Goal: Task Accomplishment & Management: Use online tool/utility

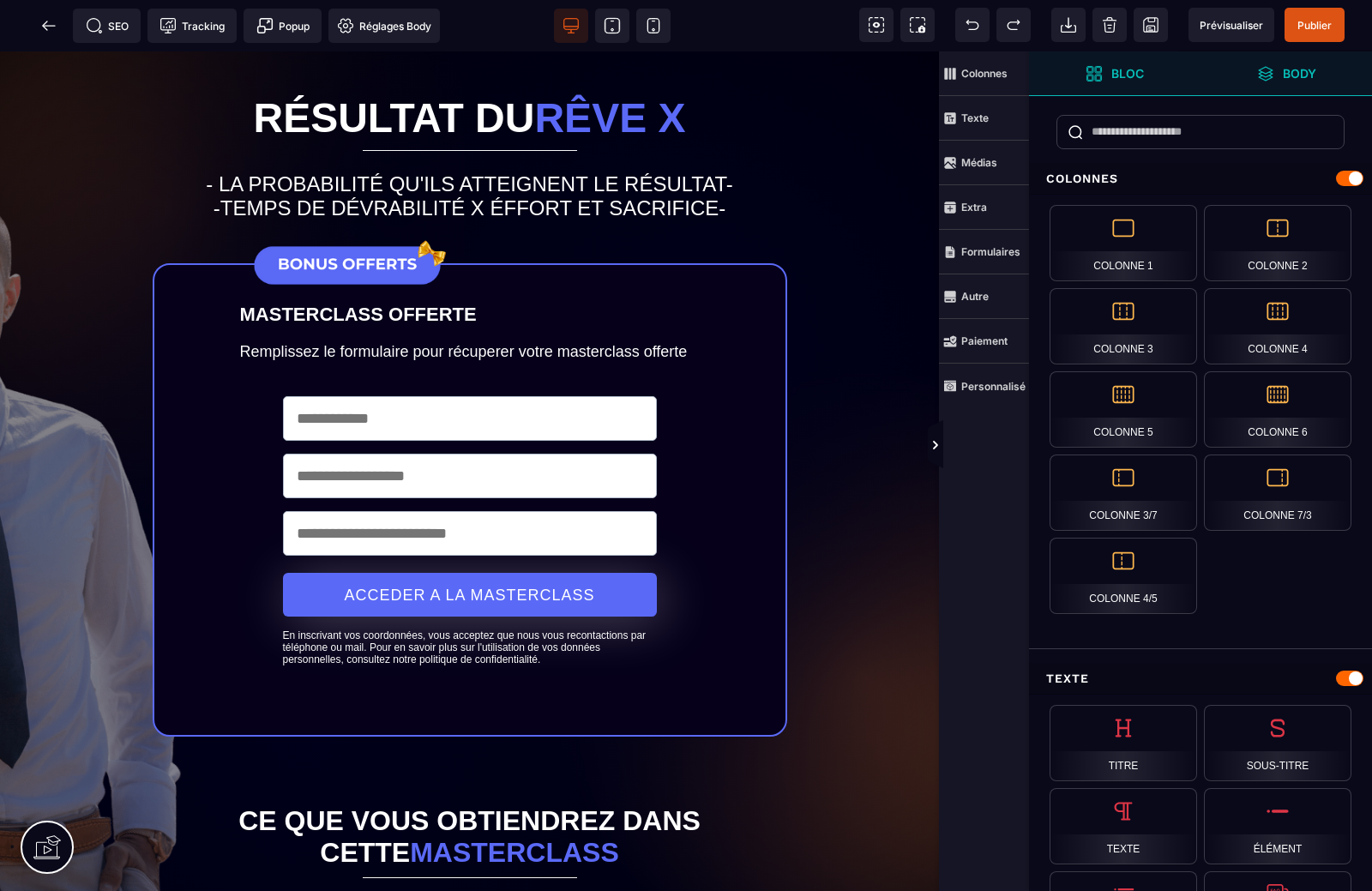
click at [1274, 71] on icon at bounding box center [1266, 74] width 17 height 17
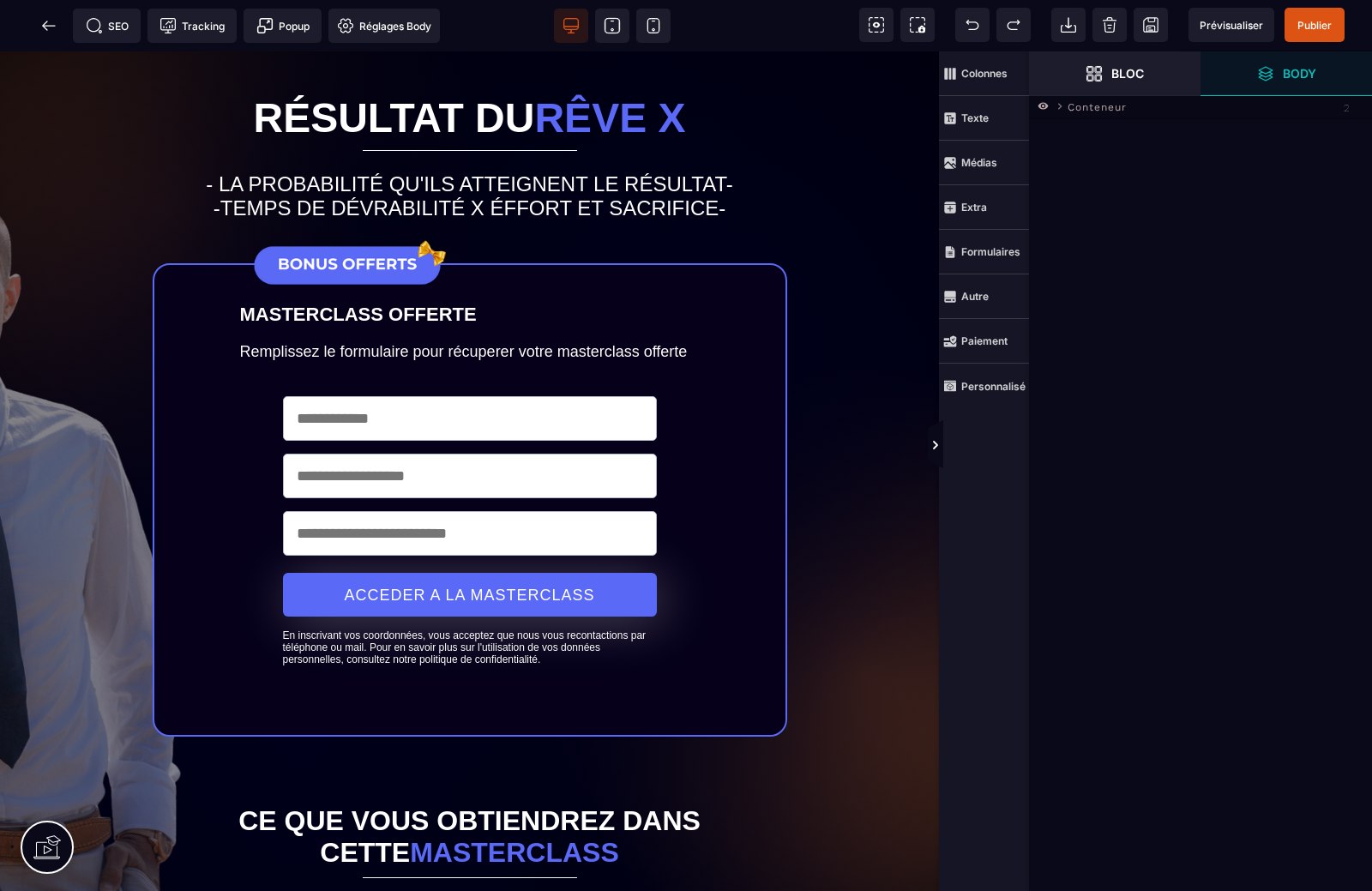
click at [1071, 113] on span "Conteneur" at bounding box center [1097, 105] width 59 height 17
click at [1064, 105] on icon at bounding box center [1060, 106] width 13 height 13
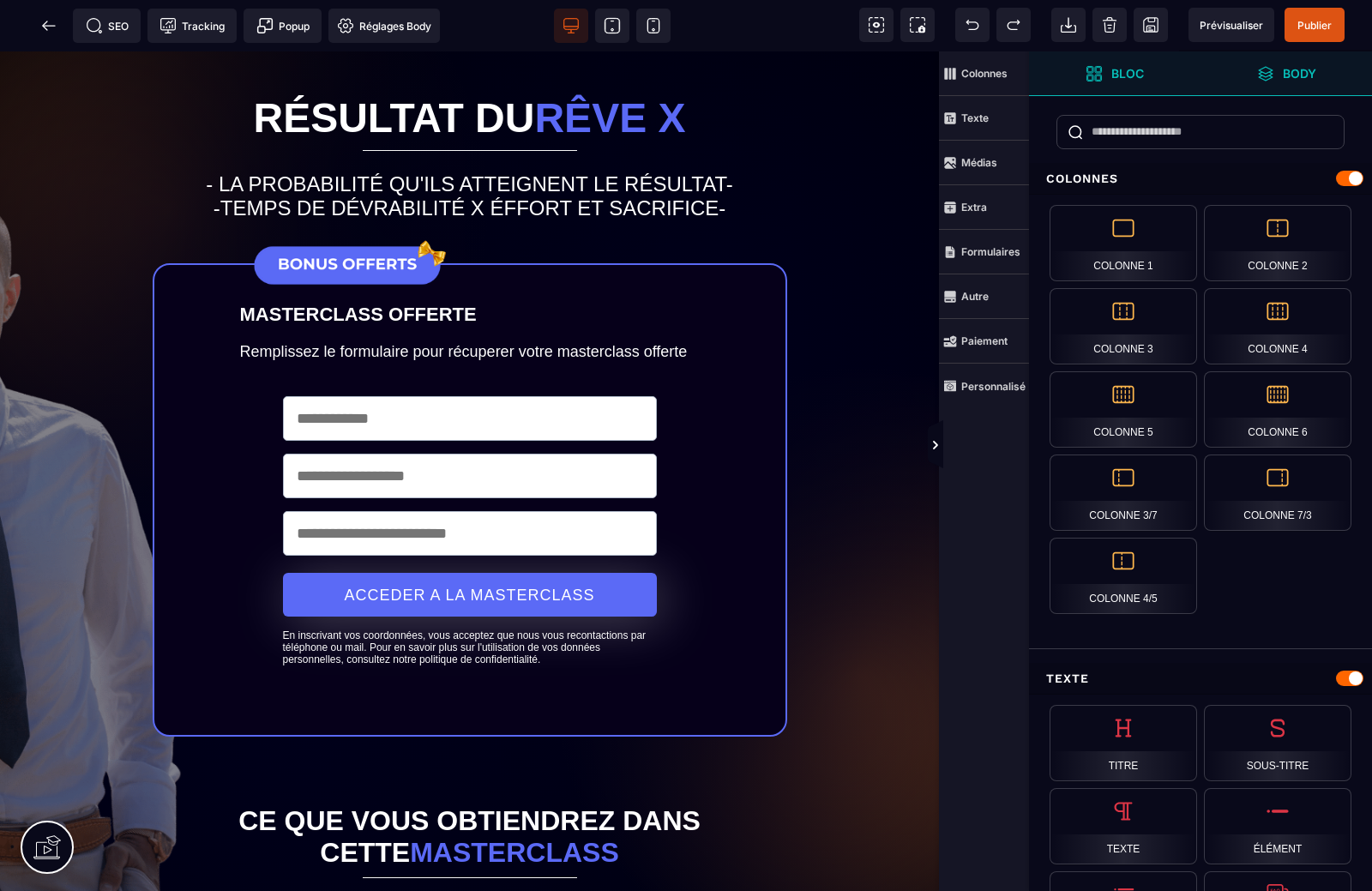
click at [1267, 71] on icon at bounding box center [1265, 73] width 15 height 15
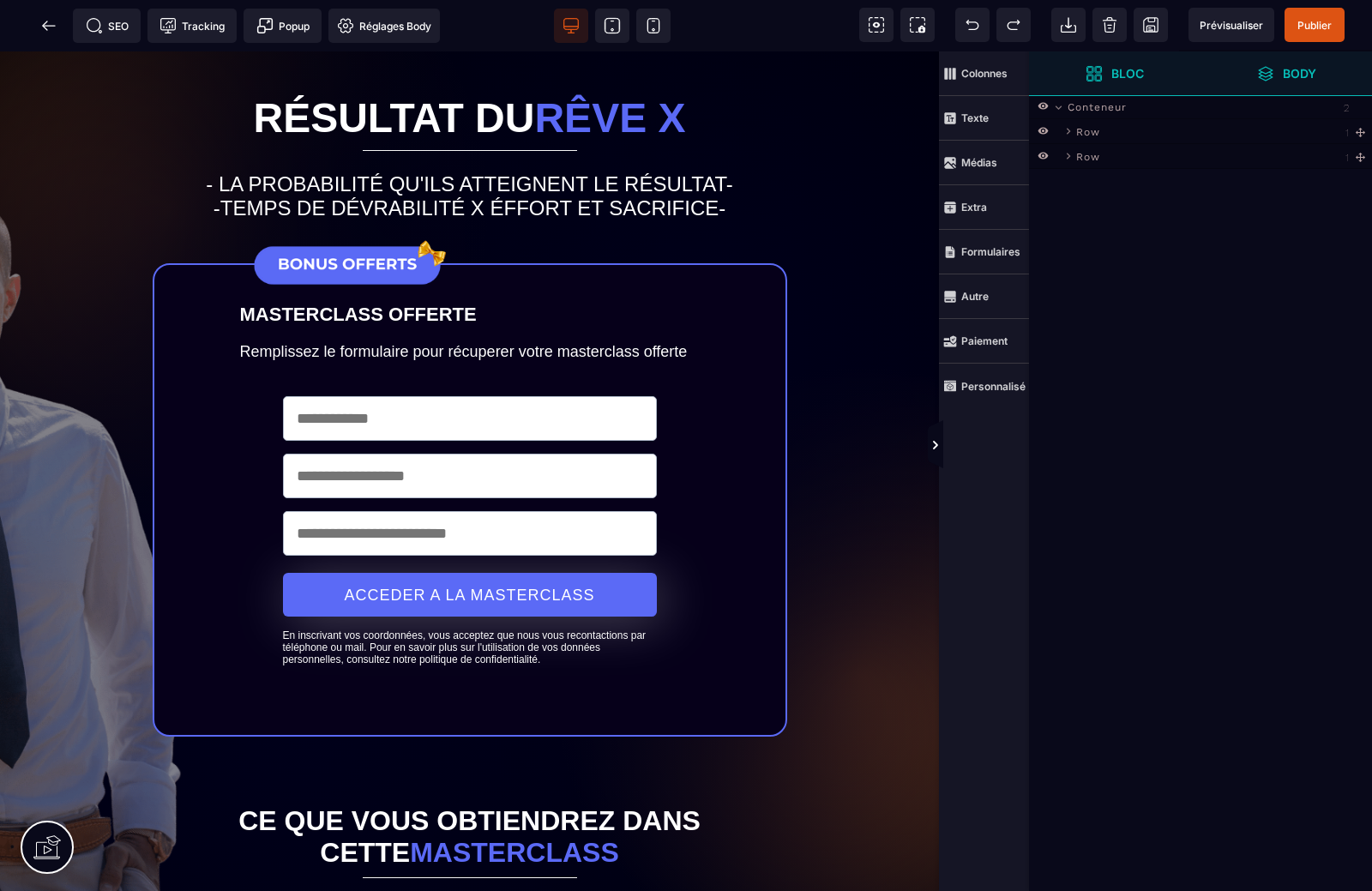
click at [1091, 74] on icon at bounding box center [1094, 74] width 17 height 17
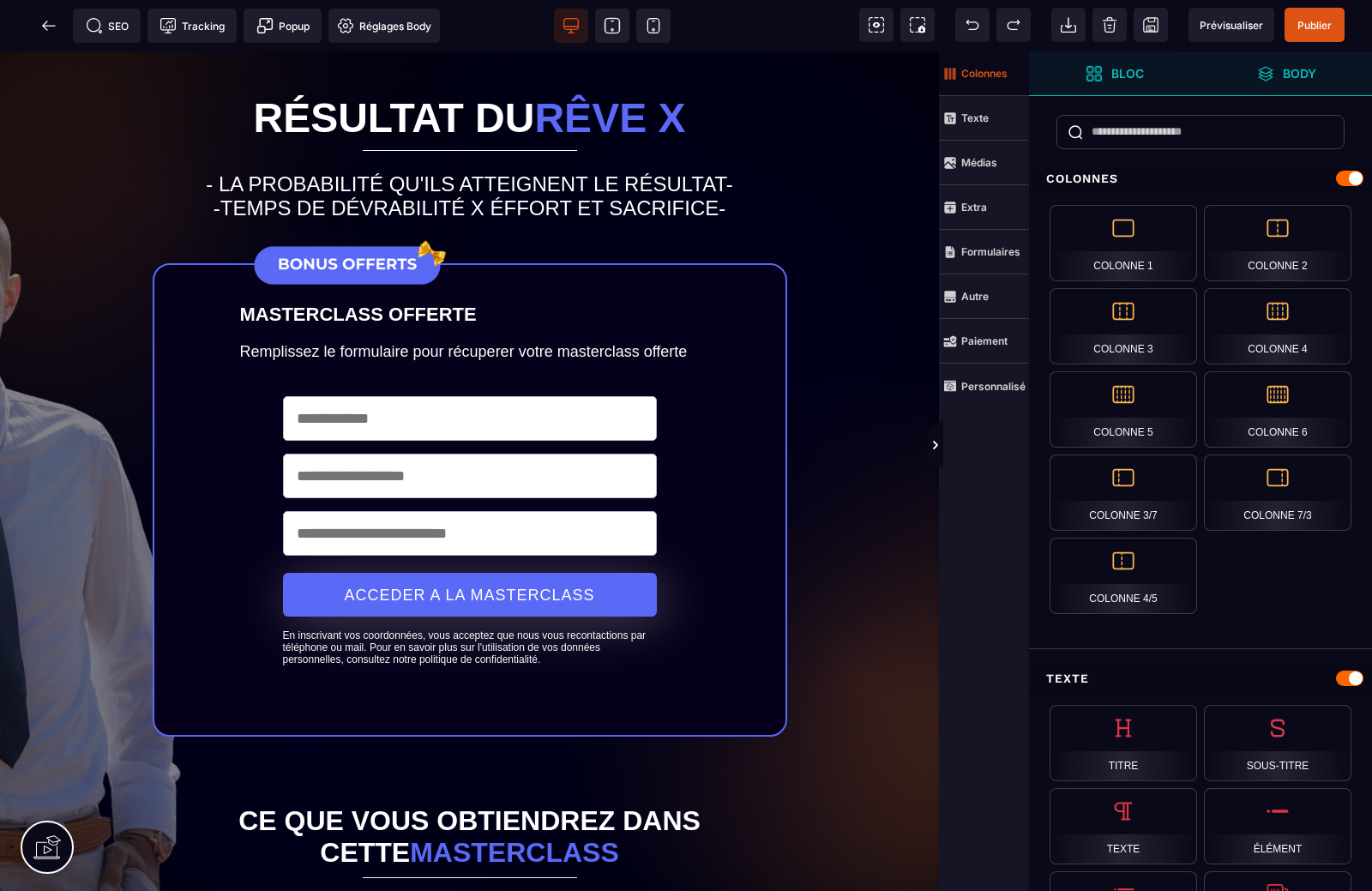
click at [973, 68] on strong "Colonnes" at bounding box center [984, 73] width 46 height 13
click at [976, 108] on span "Texte" at bounding box center [983, 118] width 90 height 44
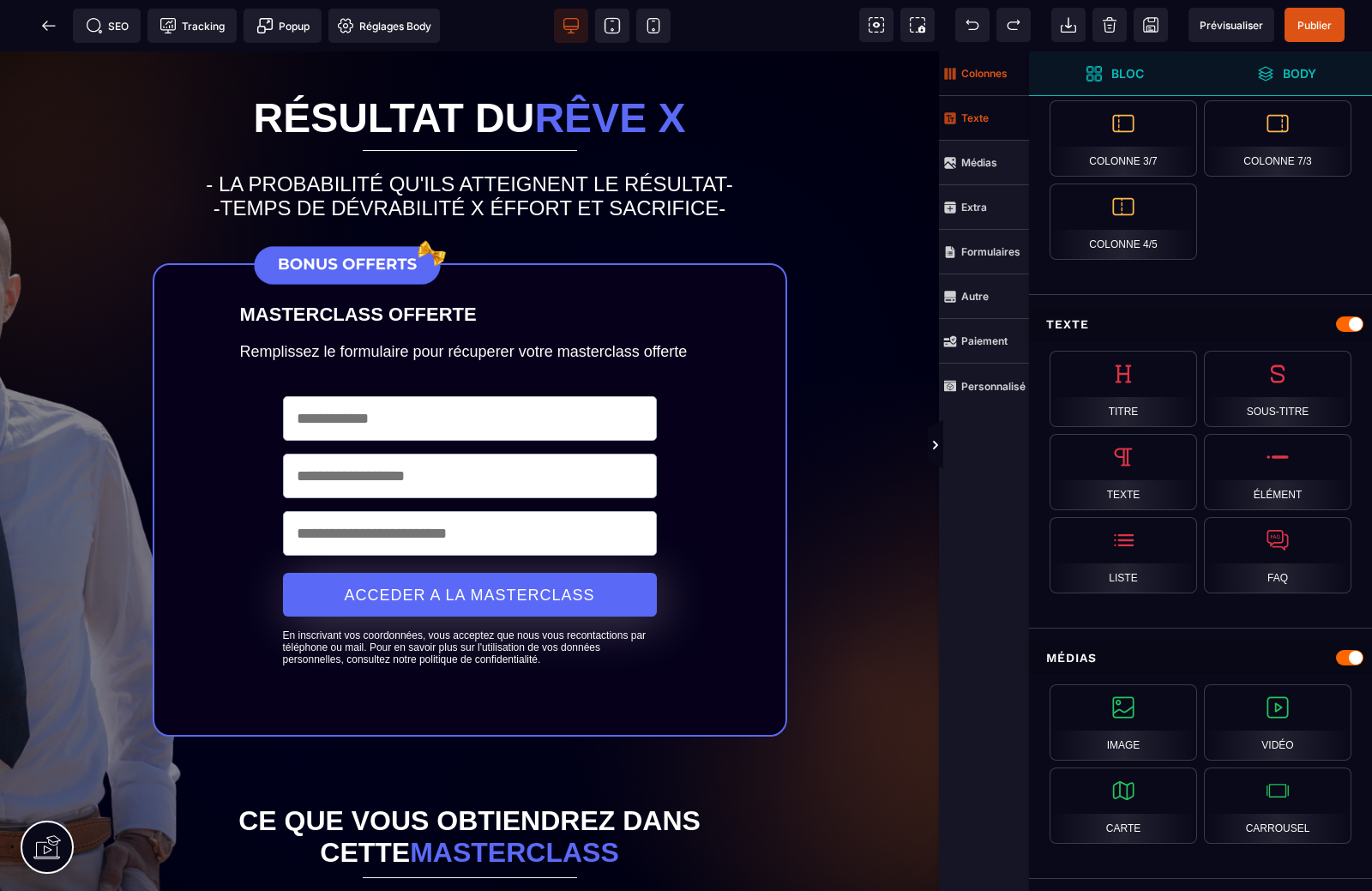
scroll to position [371, 0]
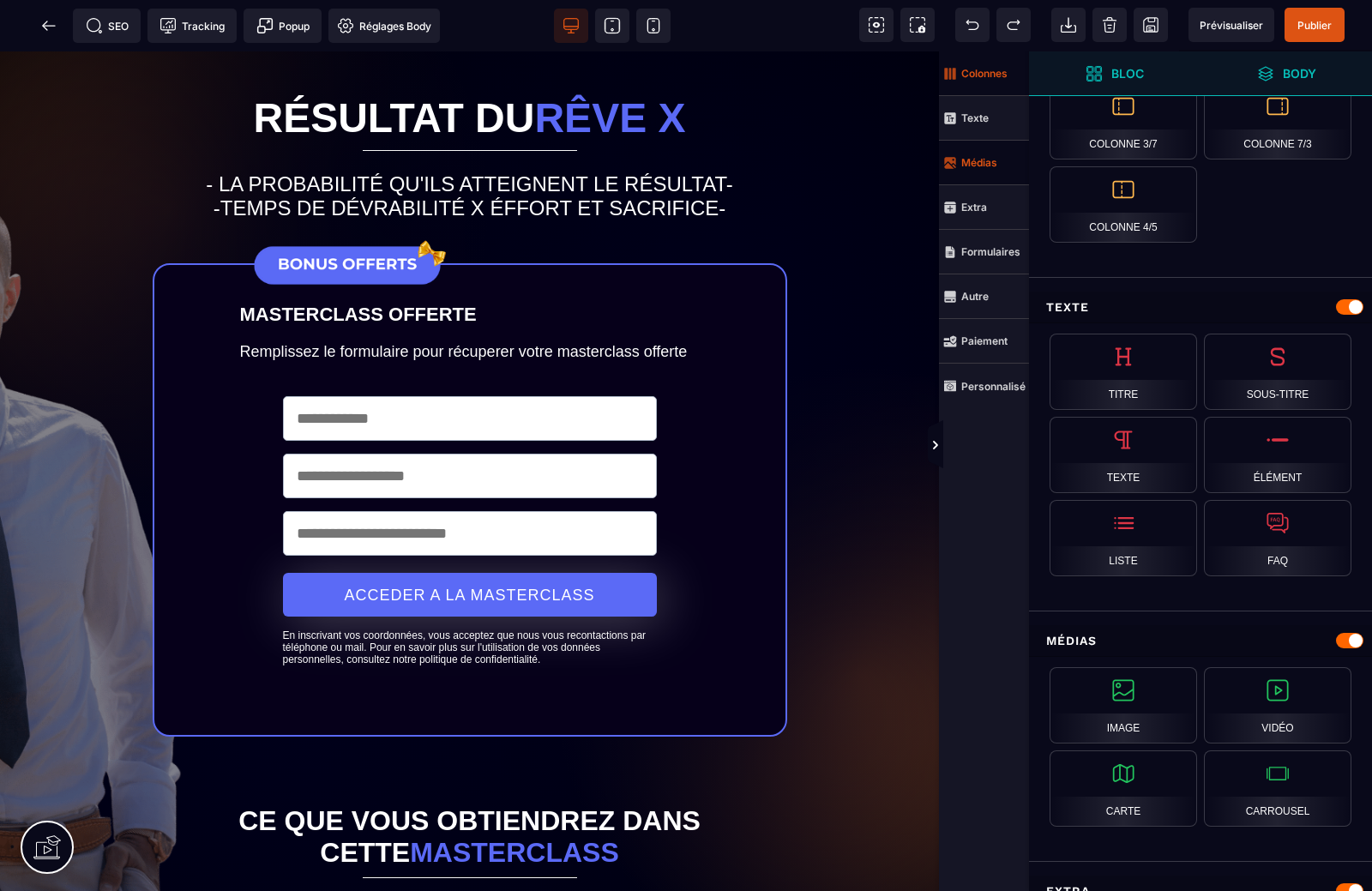
click at [972, 160] on strong "Médias" at bounding box center [979, 162] width 36 height 13
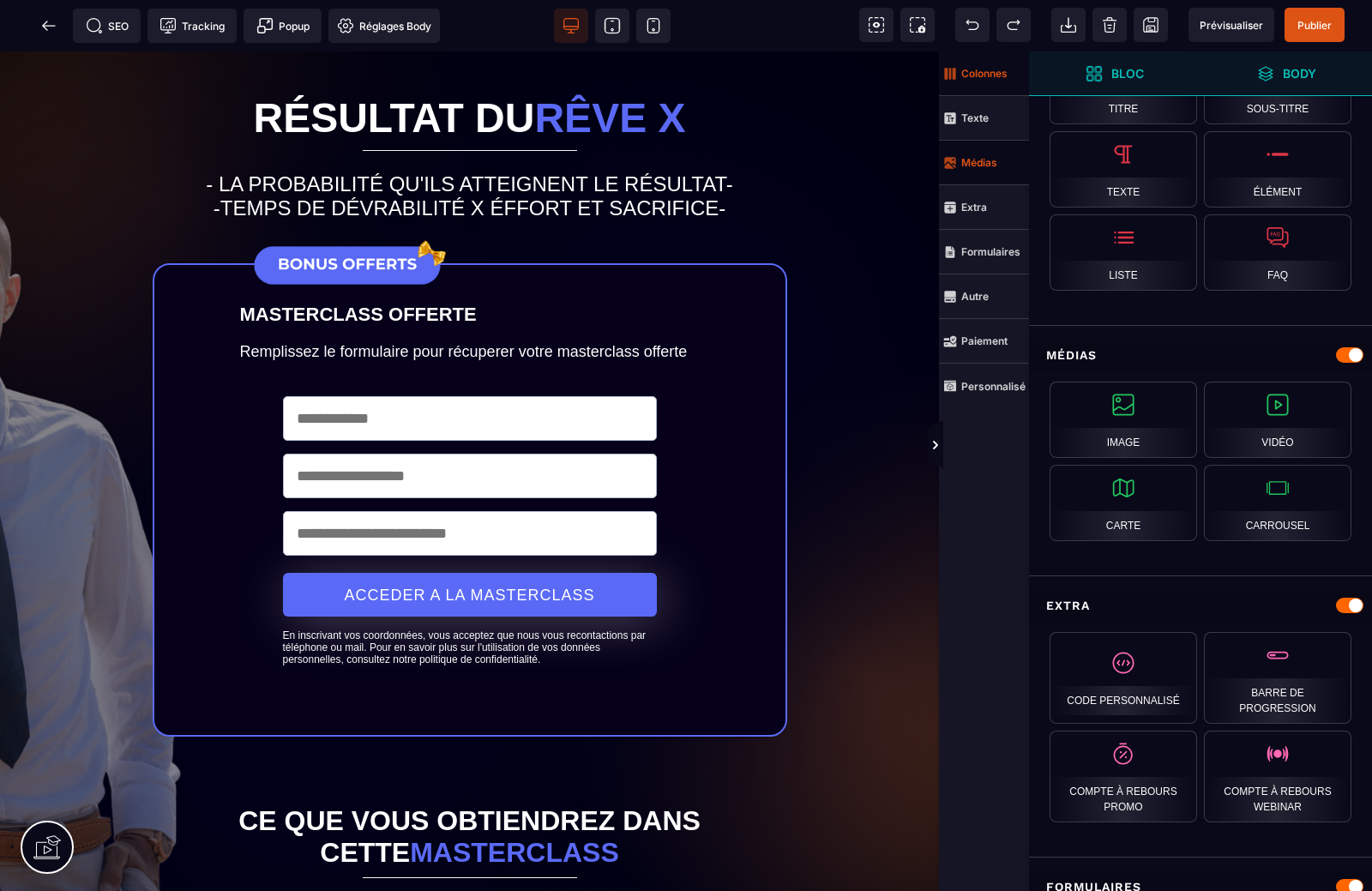
scroll to position [663, 0]
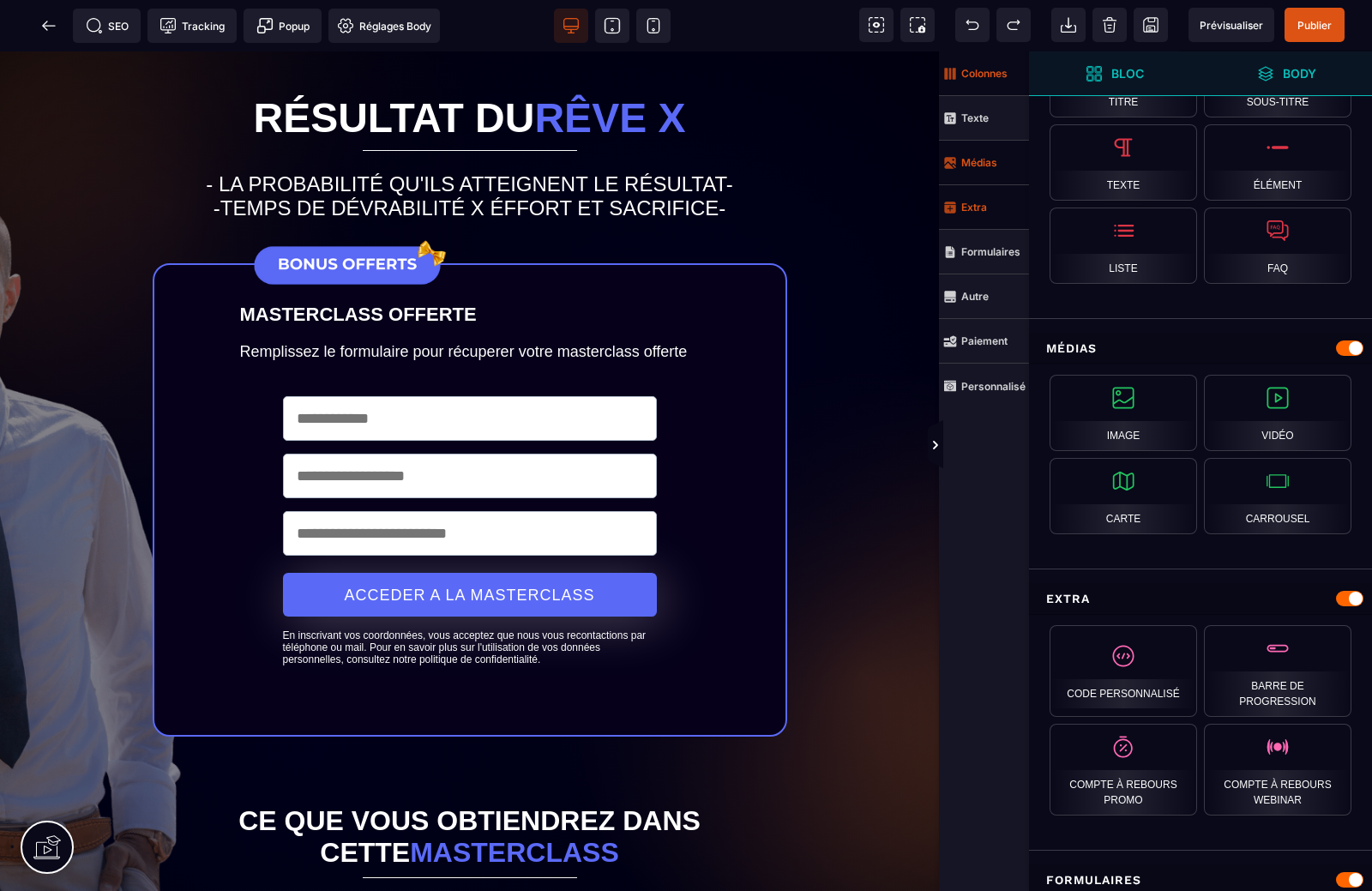
click at [961, 220] on span "Extra" at bounding box center [983, 207] width 90 height 44
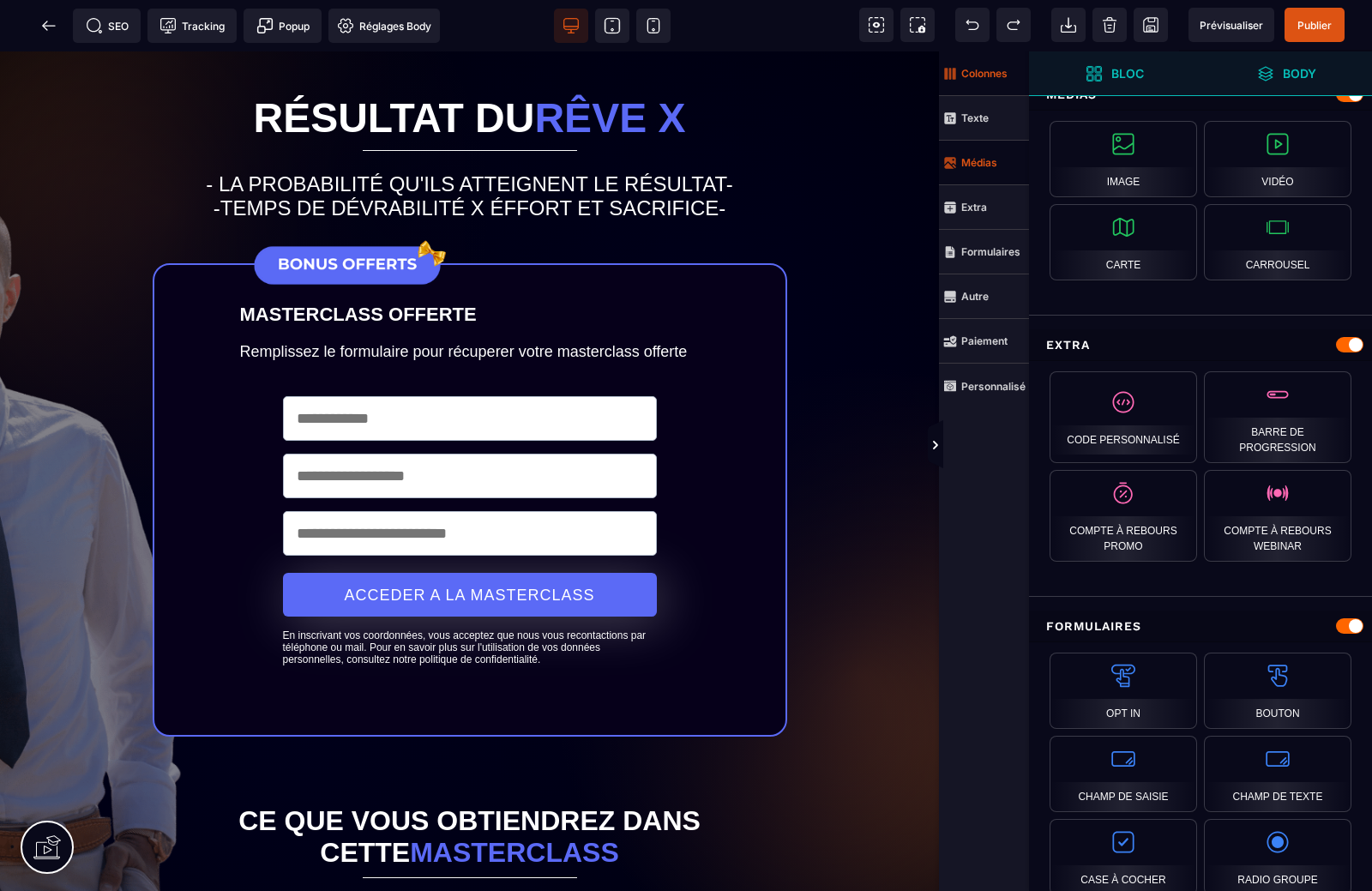
scroll to position [929, 0]
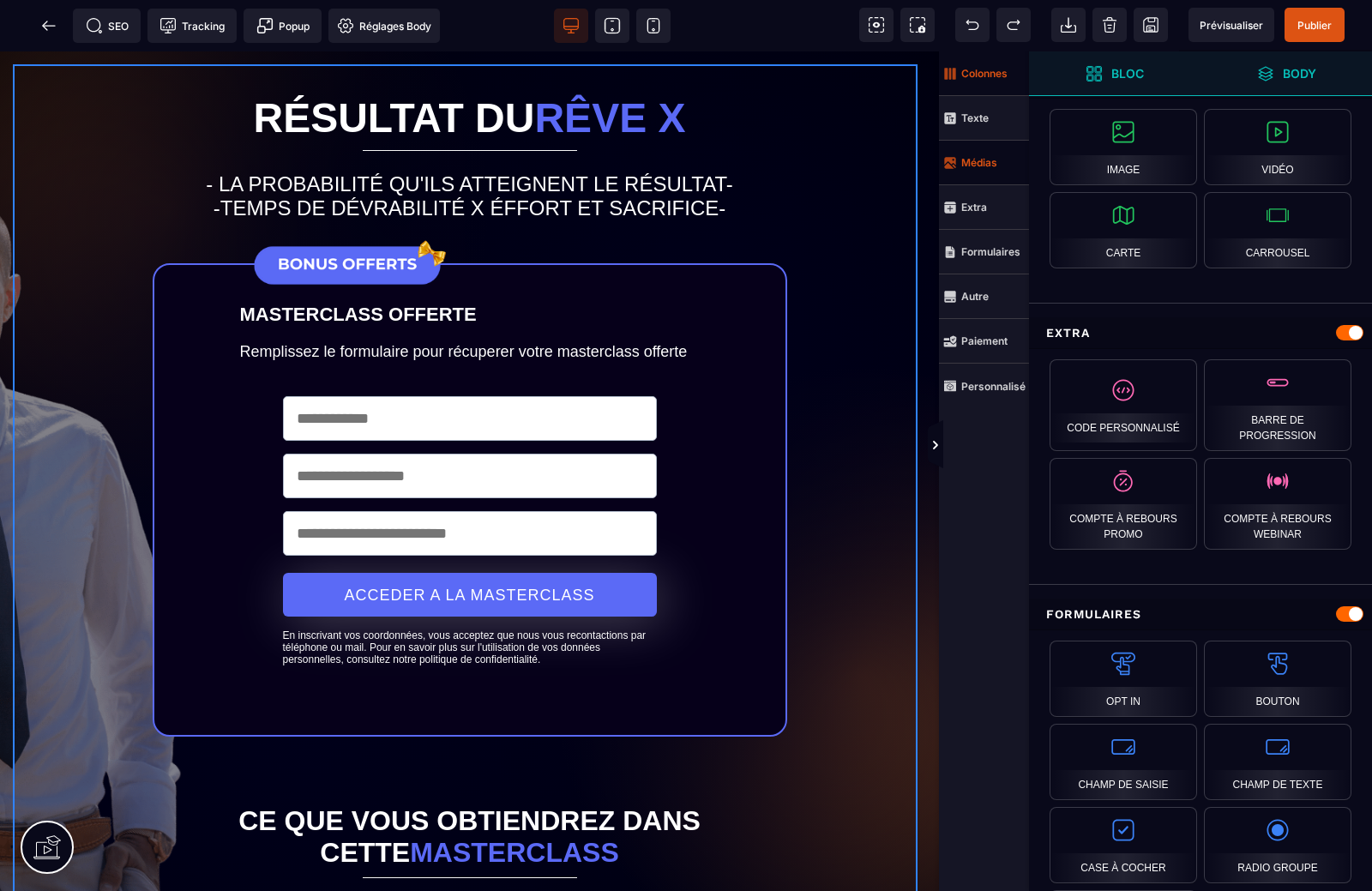
click at [51, 339] on div "Résultat du rêve X - LA PROBABILITÉ QU'ILS ATTEIGNENT LE RÉSULTAT- -TEMPS DE DÉ…" at bounding box center [470, 806] width 914 height 1483
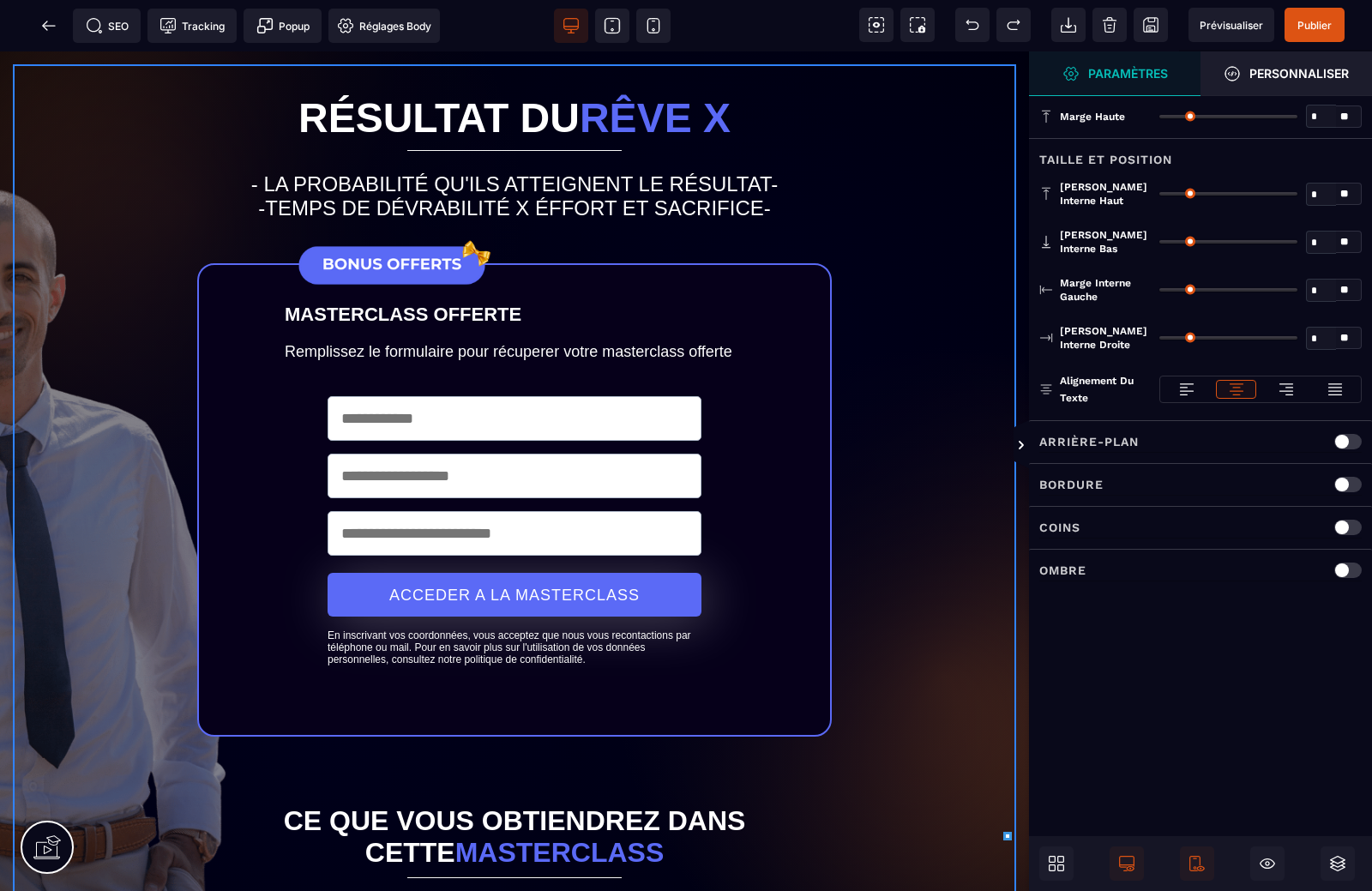
scroll to position [0, 0]
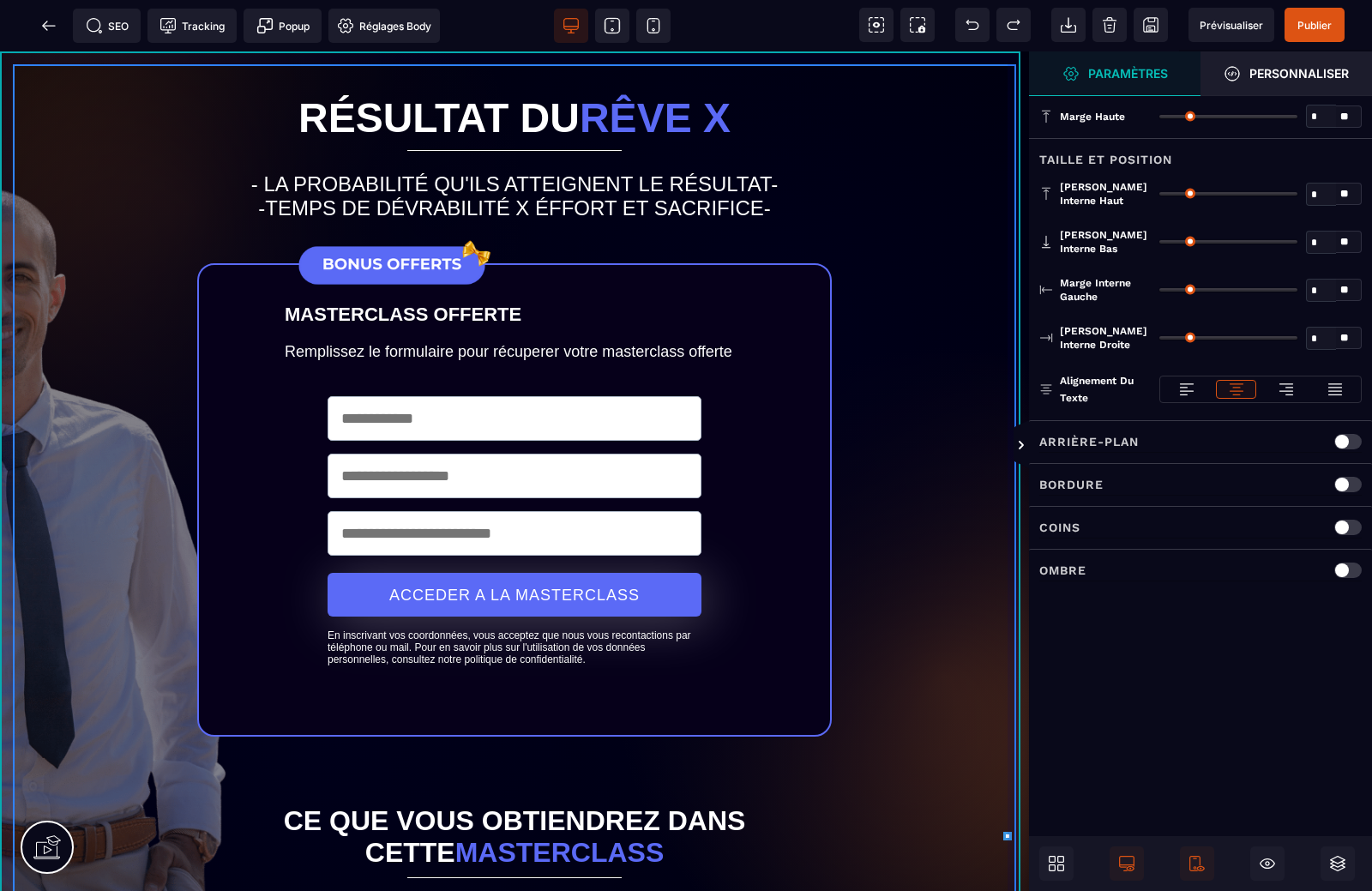
click at [5, 121] on div "Résultat du rêve X - LA PROBABILITÉ QU'ILS ATTEIGNENT LE RÉSULTAT- -TEMPS DE DÉ…" at bounding box center [514, 806] width 1029 height 1508
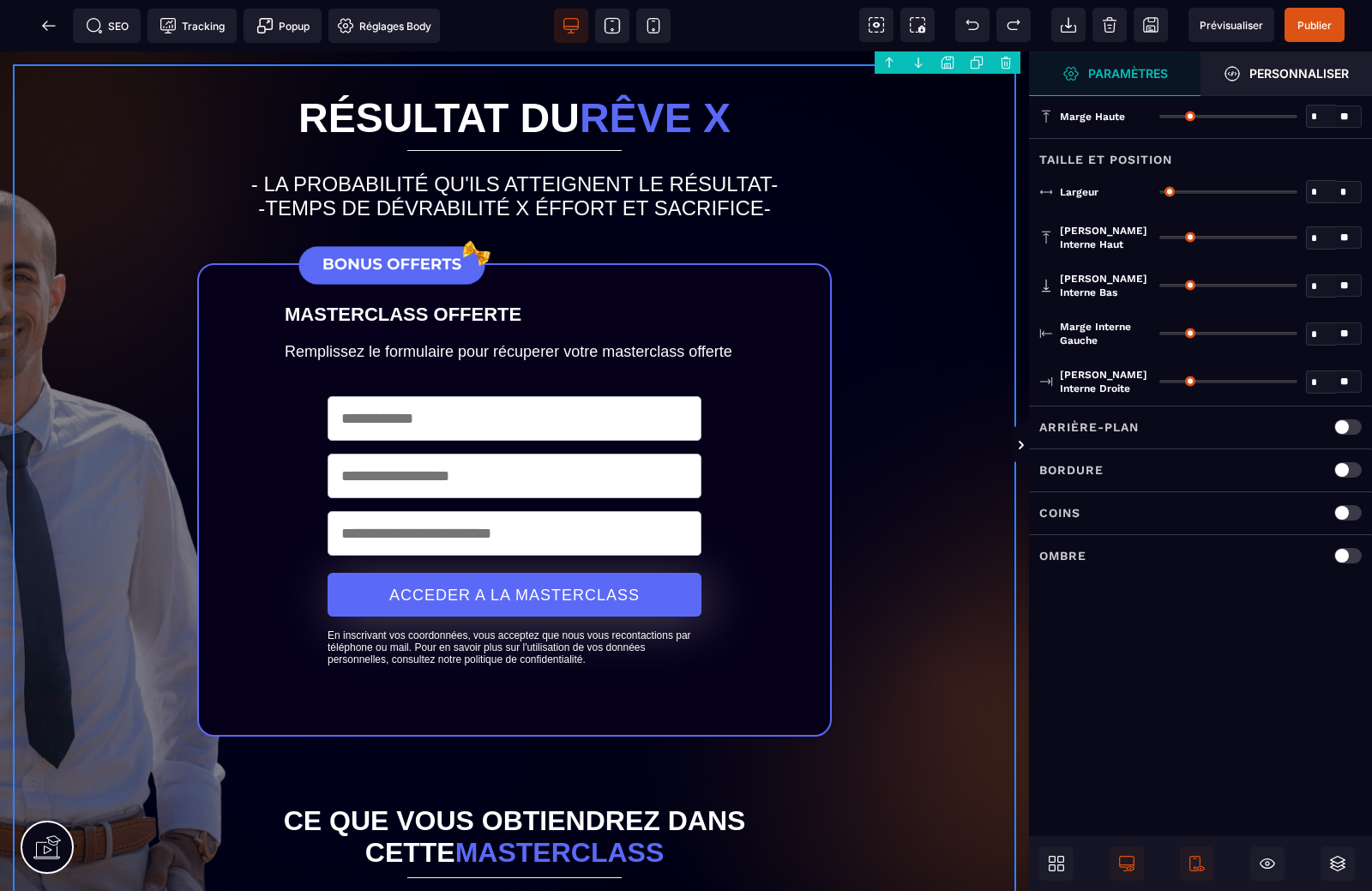
type input "*"
type input "****"
type input "**"
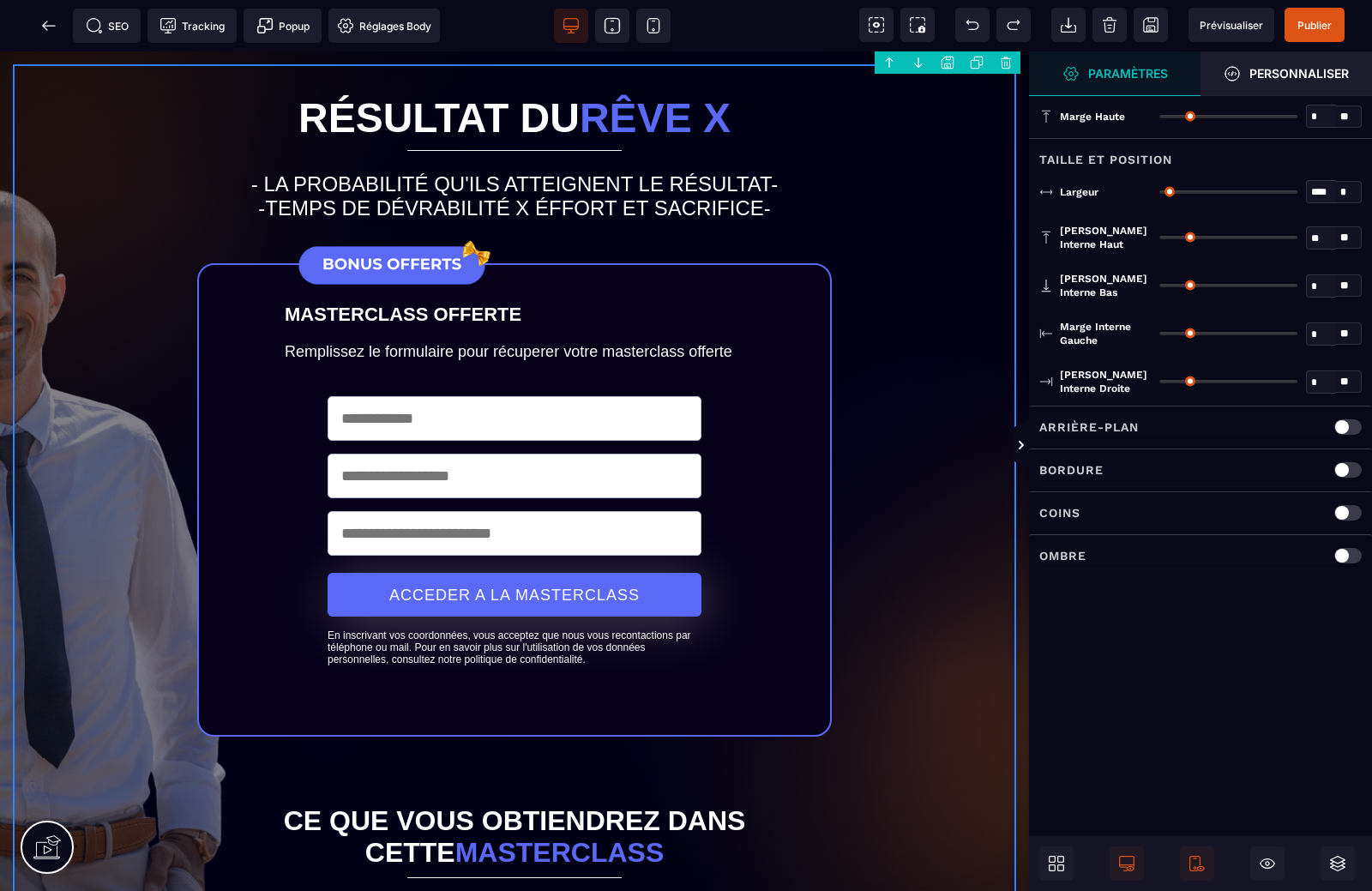
type input "**"
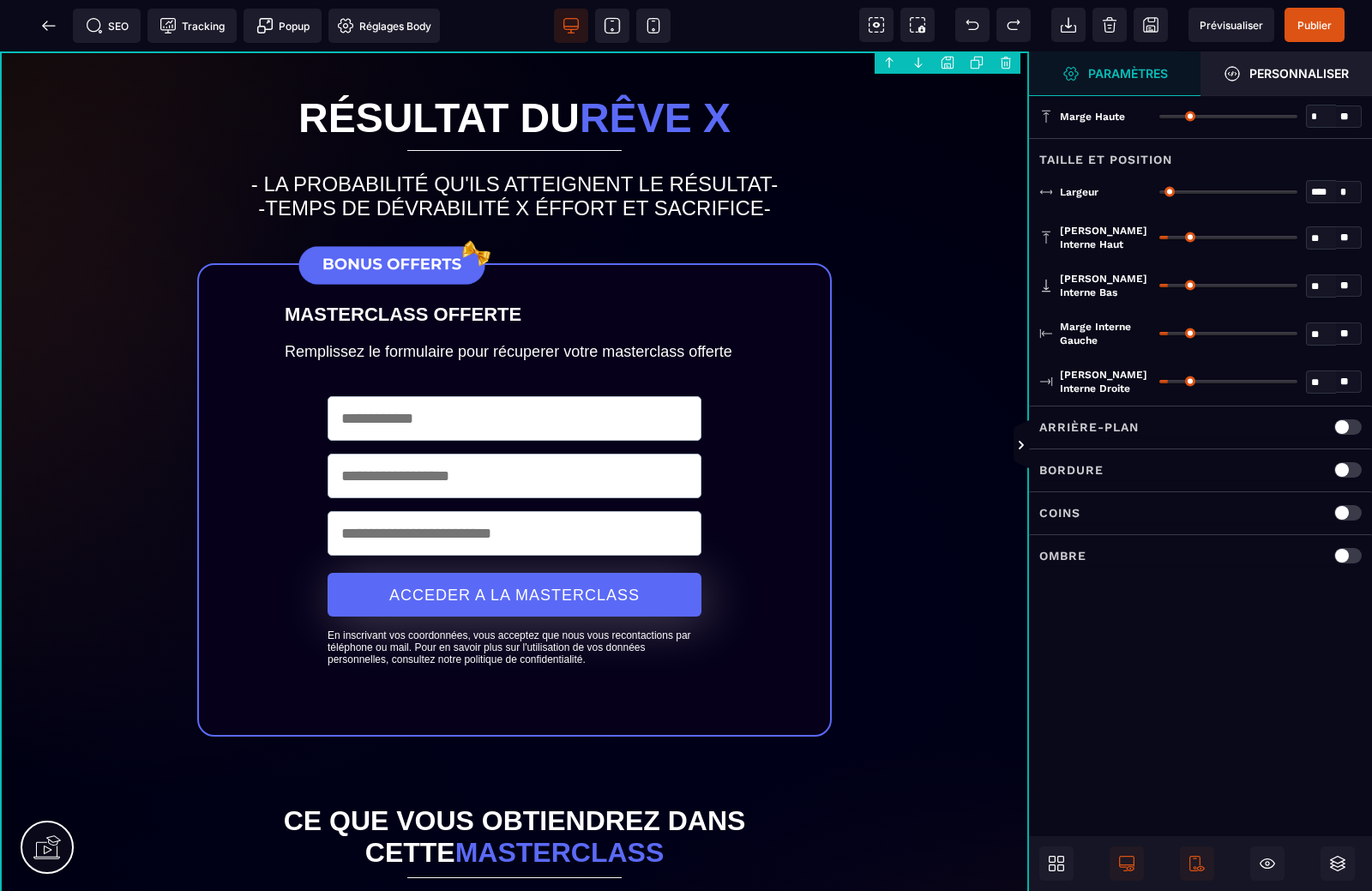
click at [1151, 423] on div "Arrière-plan" at bounding box center [1200, 427] width 323 height 22
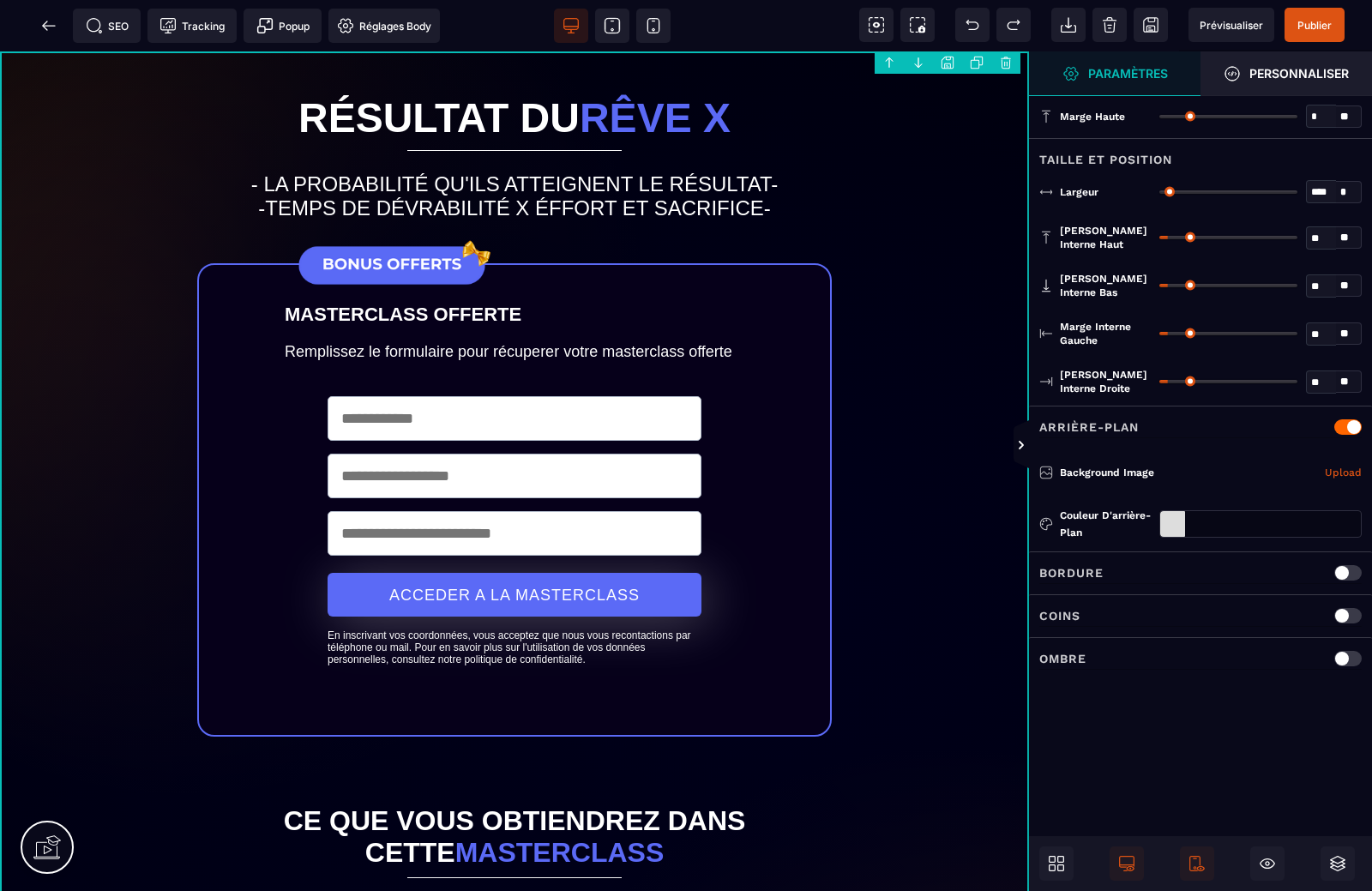
click at [1178, 520] on div at bounding box center [1172, 524] width 25 height 26
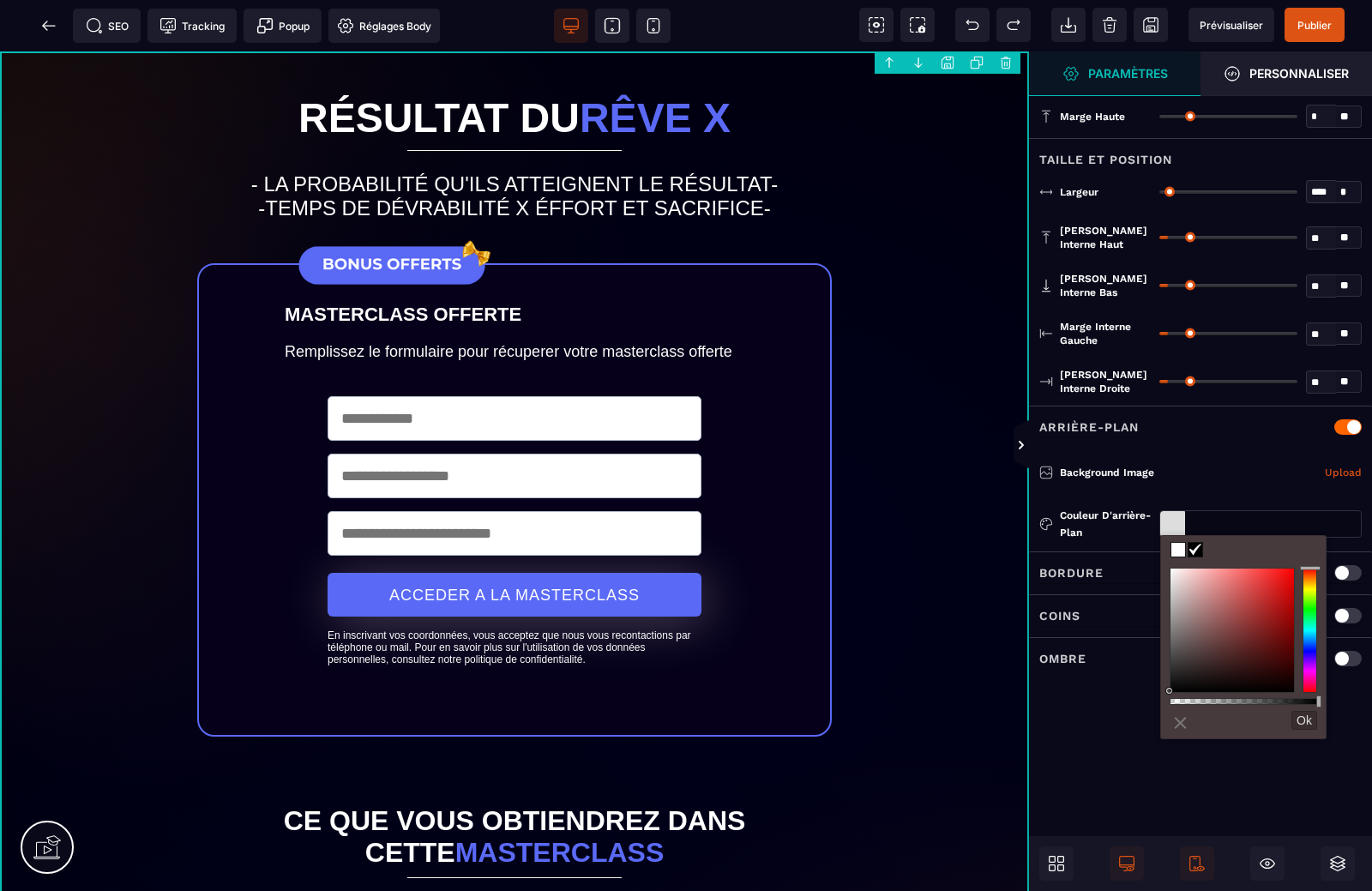
click at [1178, 550] on span at bounding box center [1178, 550] width 14 height 14
type input "*******"
click at [1186, 459] on div "**********" at bounding box center [1200, 472] width 323 height 48
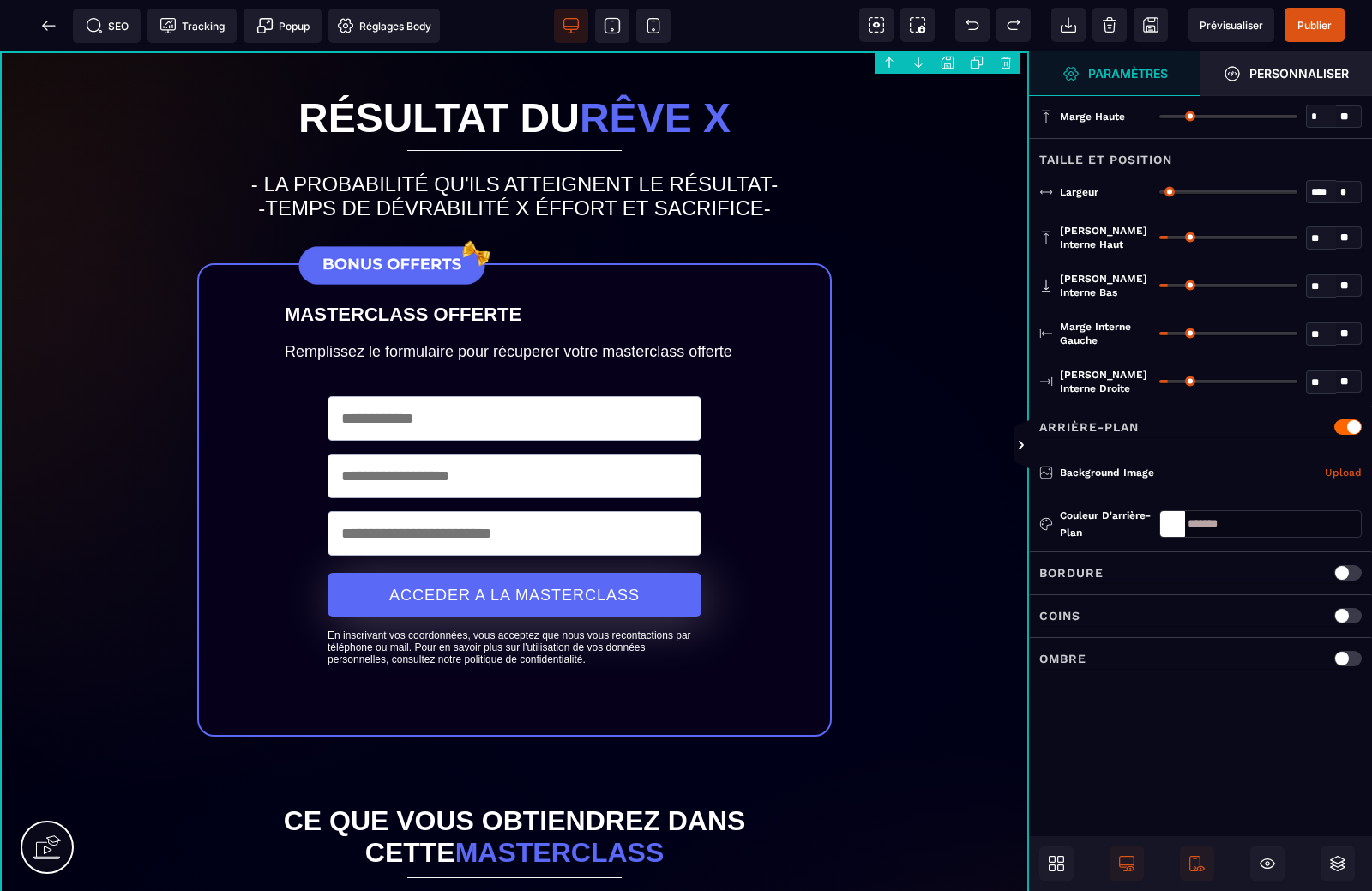
type input "*******"
click at [1350, 464] on link "Upload" at bounding box center [1343, 473] width 37 height 21
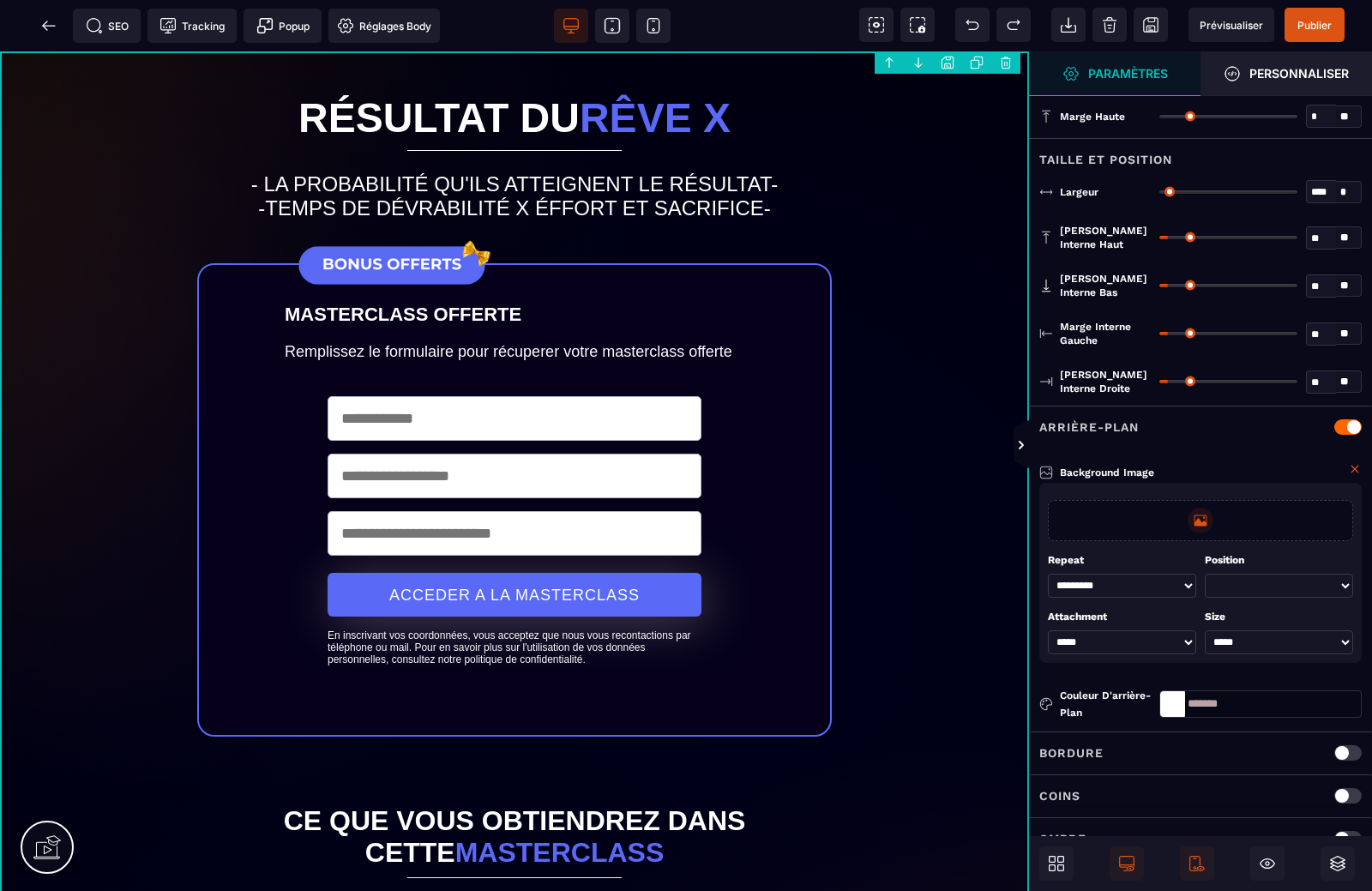
click at [1189, 516] on p at bounding box center [1200, 520] width 26 height 26
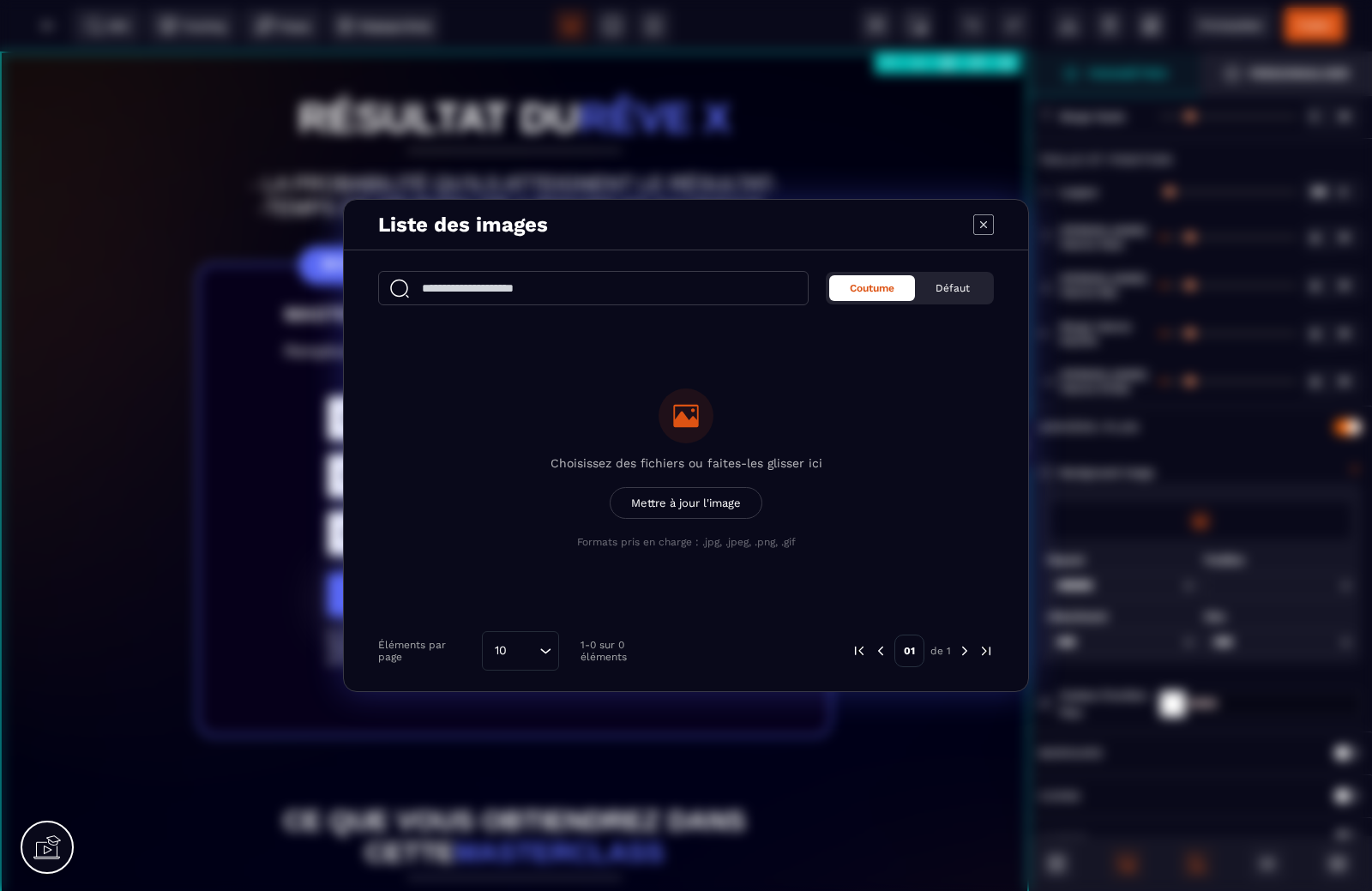
click at [689, 412] on icon "Modal window" at bounding box center [685, 415] width 27 height 27
click at [0, 0] on input "Choisissez des fichiers ou faites-les glisser ici Mettre à jour l'image Formats…" at bounding box center [0, 0] width 0 height 0
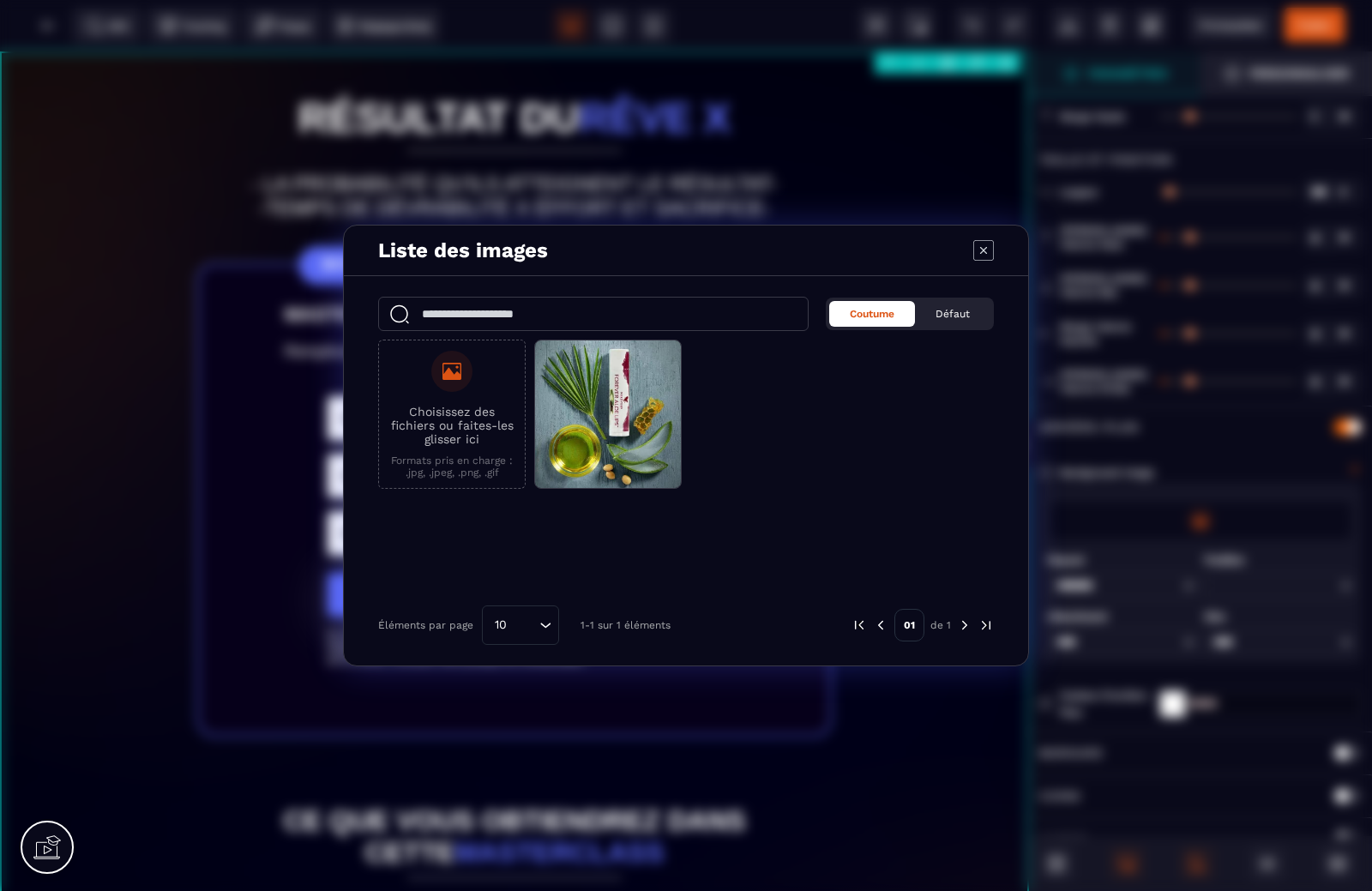
click at [981, 249] on icon "Modal window" at bounding box center [983, 250] width 21 height 21
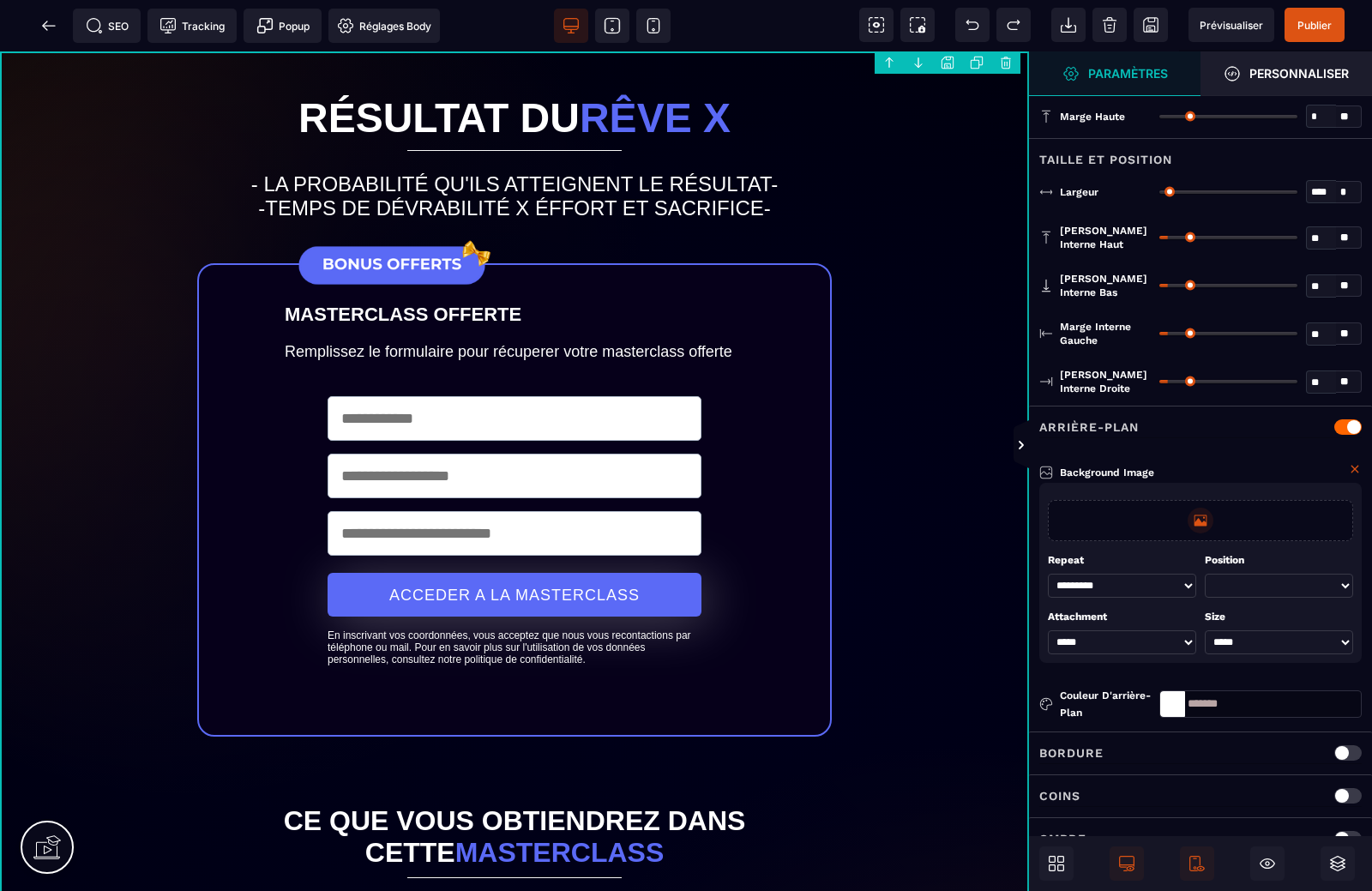
click at [1101, 420] on p "Arrière-plan" at bounding box center [1089, 427] width 99 height 21
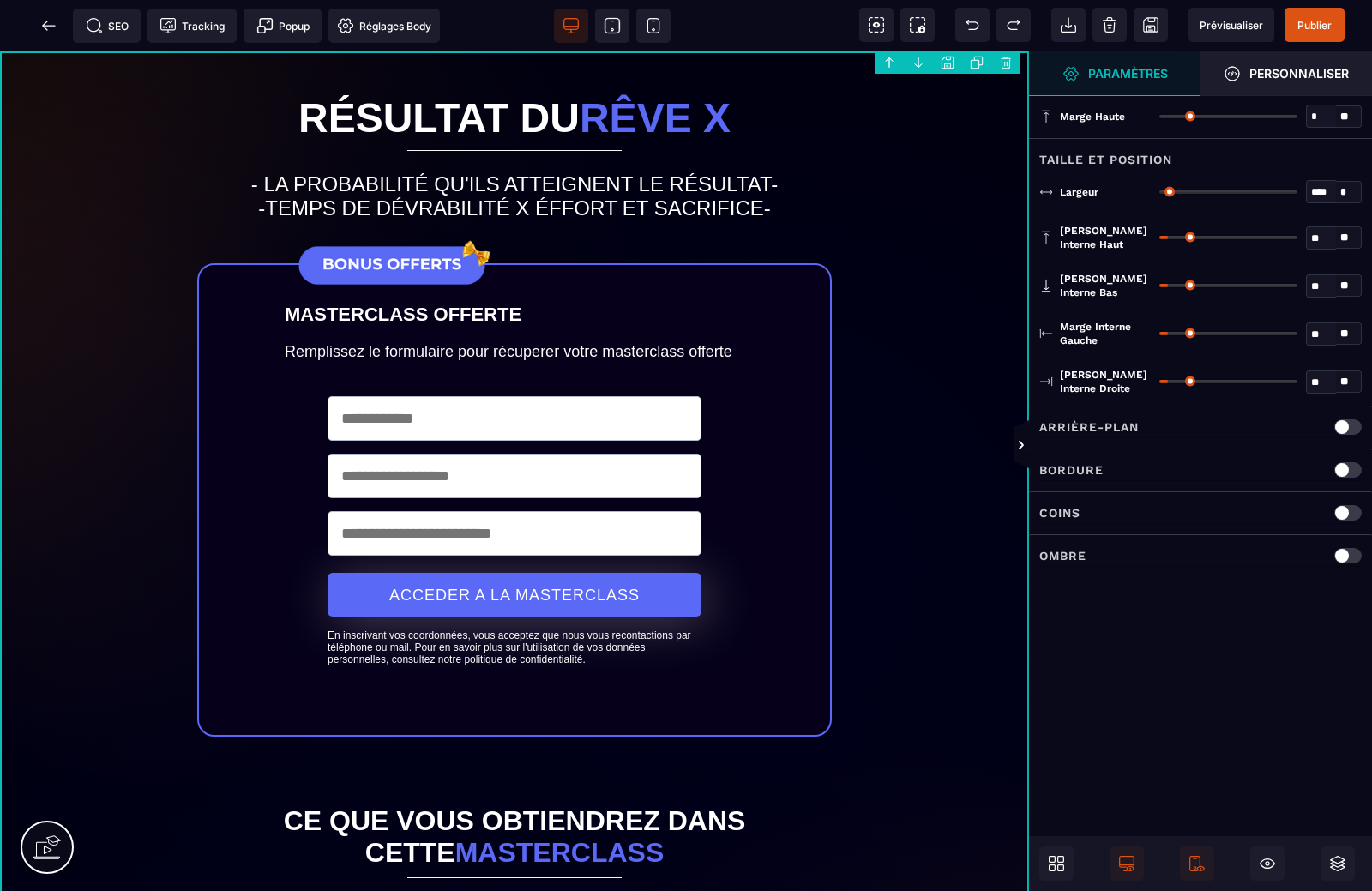
click at [1157, 433] on div "Arrière-plan" at bounding box center [1200, 427] width 323 height 22
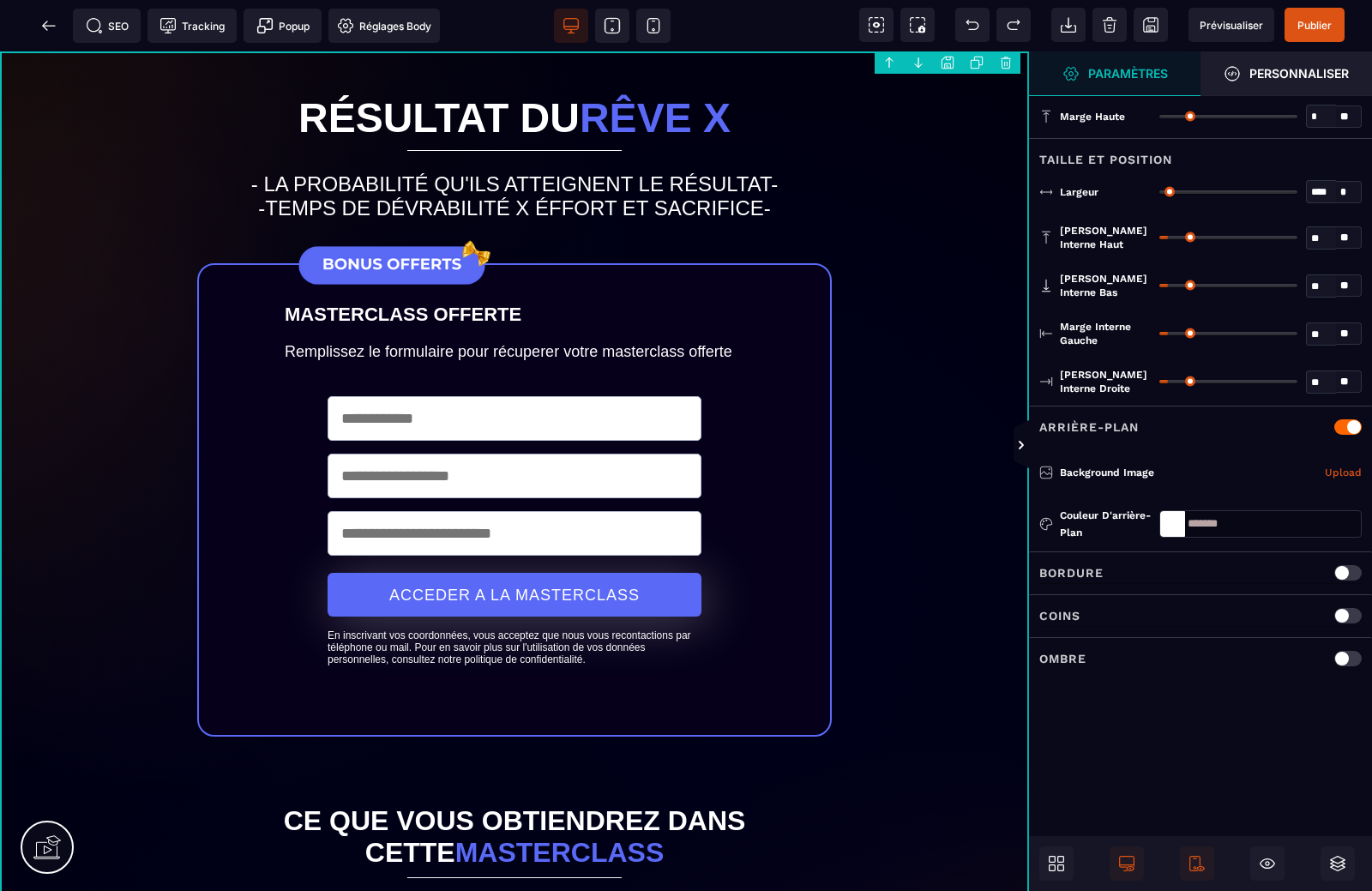
click at [1212, 420] on div "Arrière-plan" at bounding box center [1200, 427] width 323 height 22
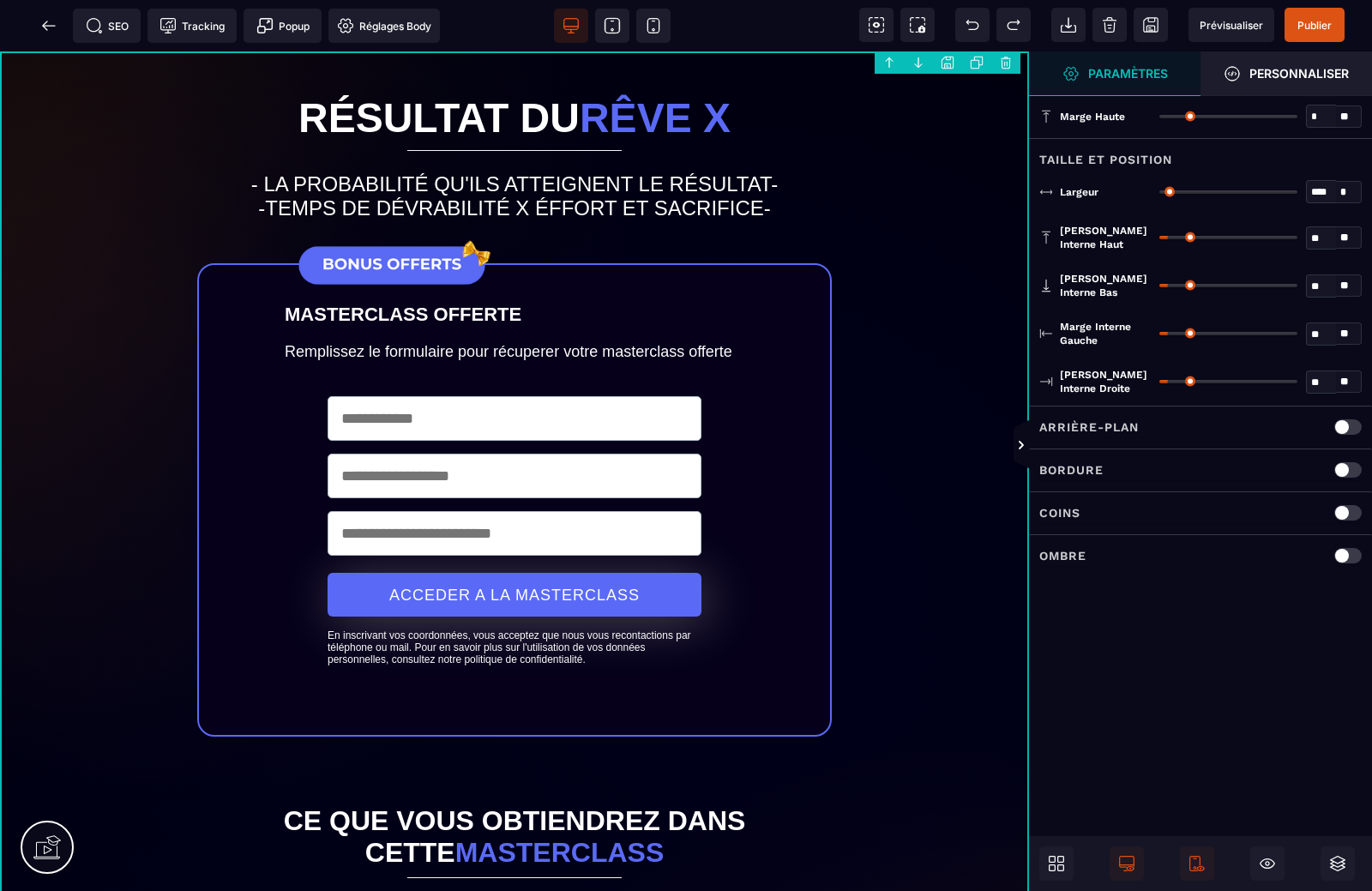
click at [1342, 419] on div at bounding box center [1348, 427] width 27 height 16
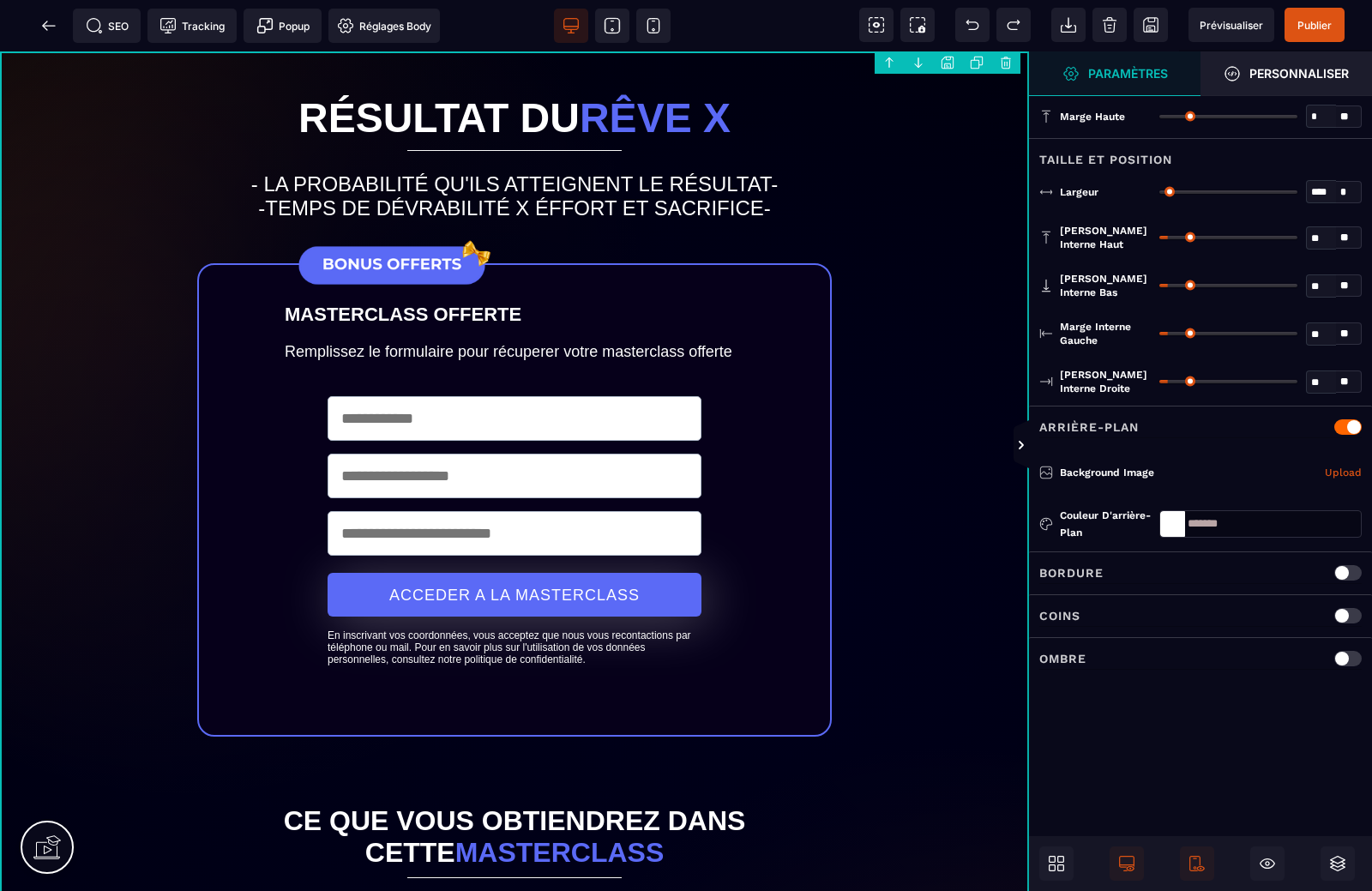
click at [1004, 62] on body "B I U S A ******* Ajouter une colonne Row" at bounding box center [686, 446] width 1372 height 891
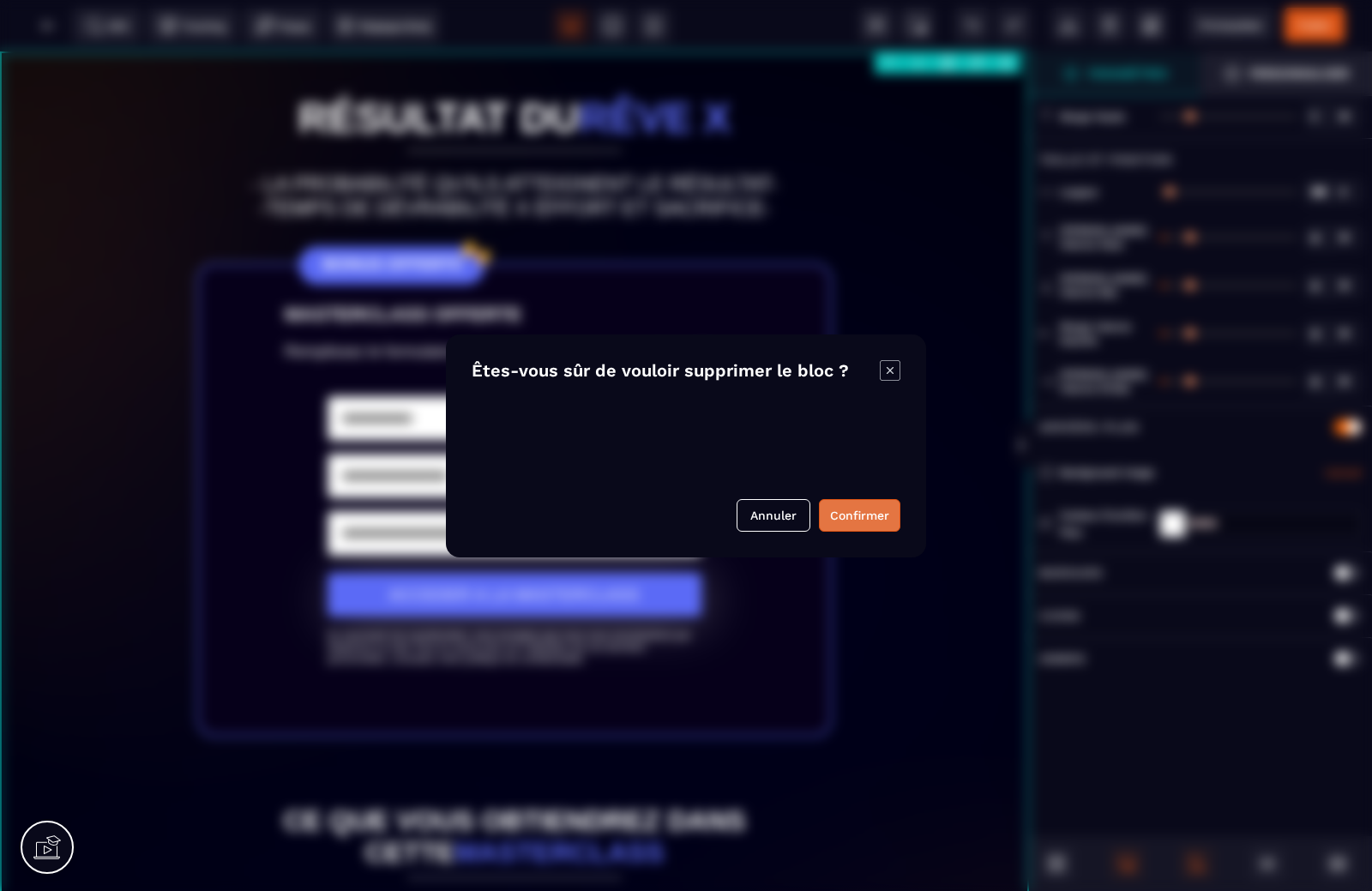
click at [860, 516] on button "Confirmer" at bounding box center [859, 515] width 81 height 32
click at [772, 518] on button "Annuler" at bounding box center [773, 515] width 74 height 32
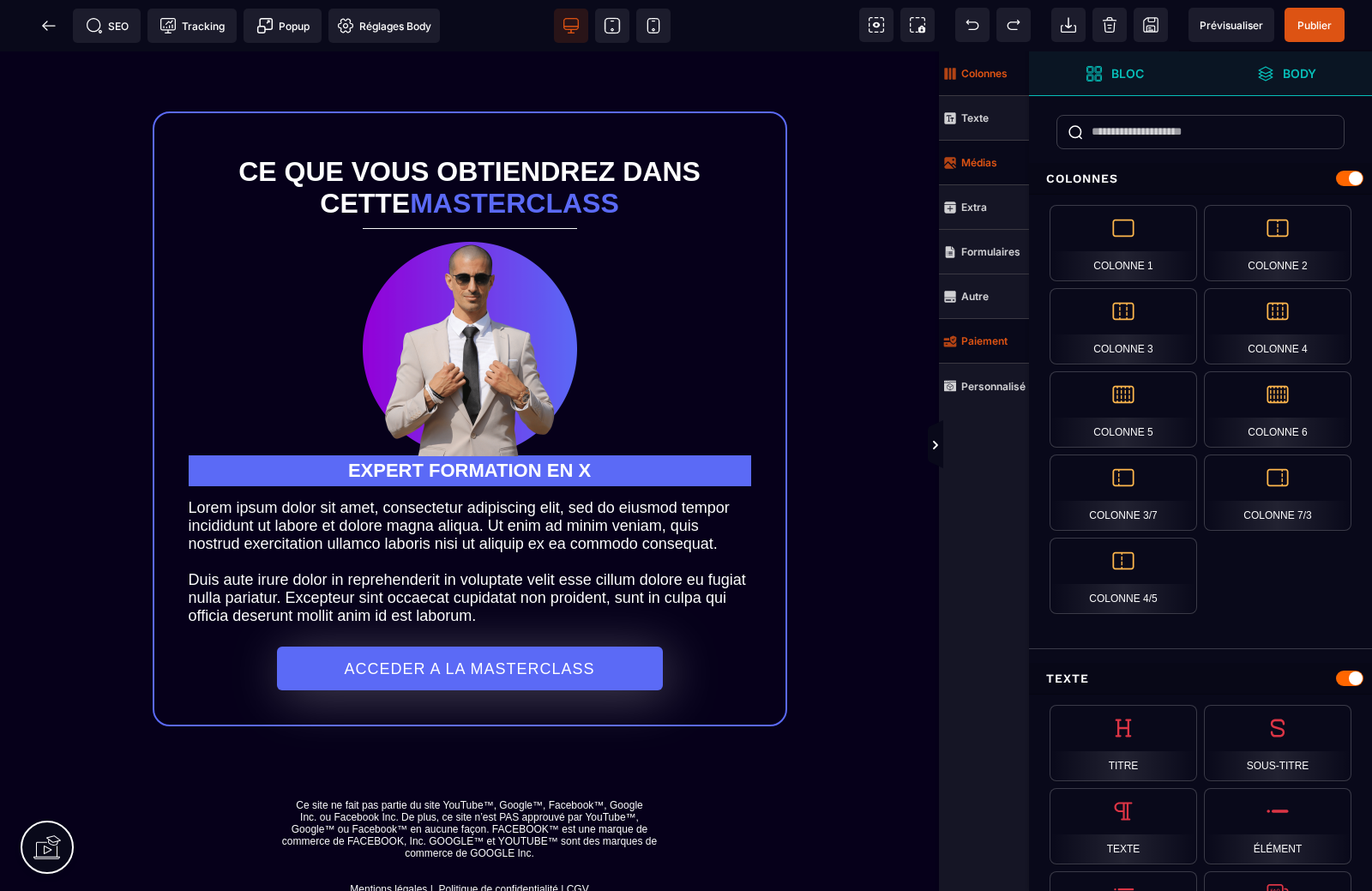
click at [976, 340] on strong "Paiement" at bounding box center [984, 341] width 46 height 13
click at [982, 389] on strong "Personnalisé" at bounding box center [994, 386] width 65 height 13
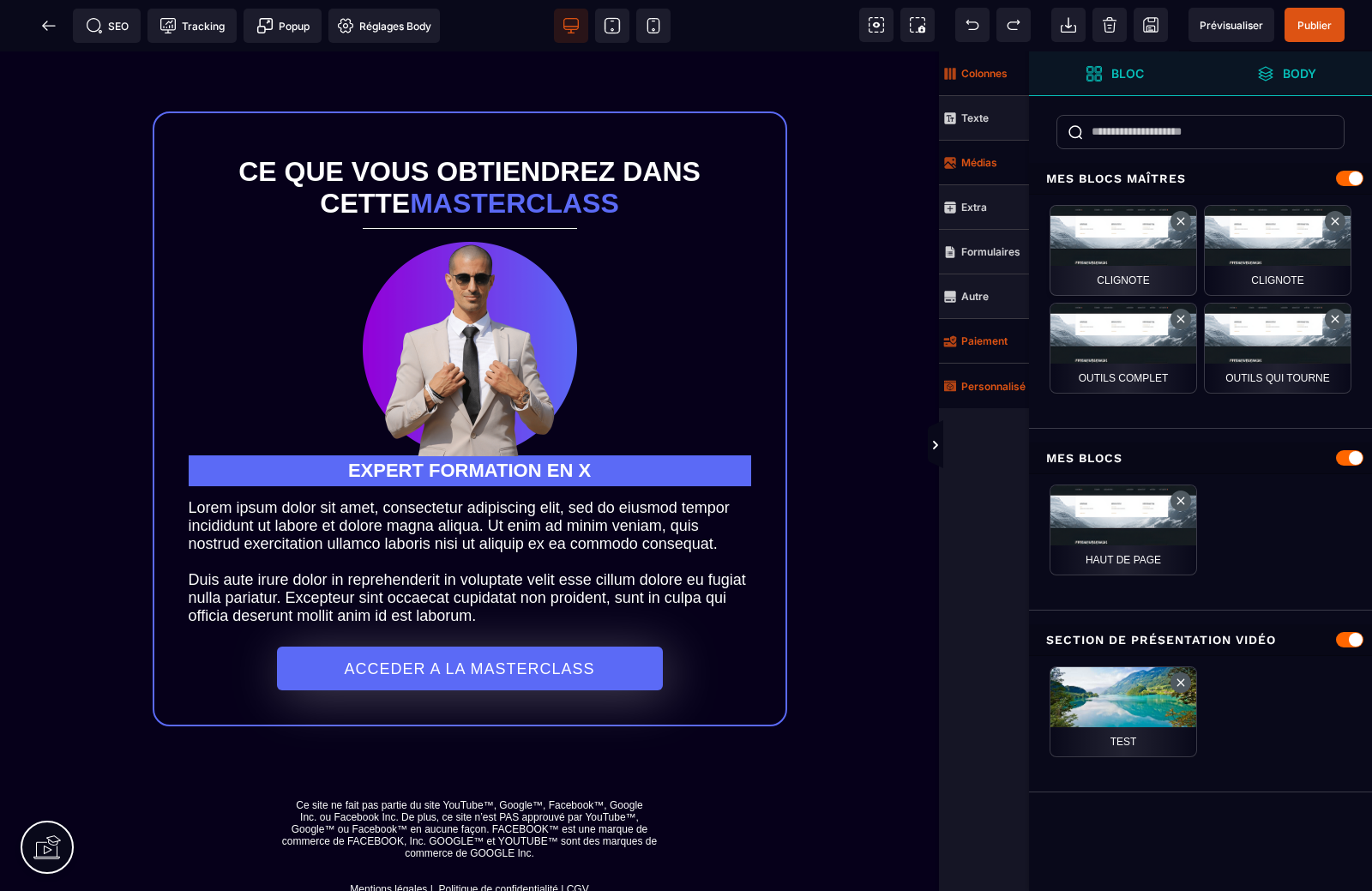
click at [1115, 245] on div "clignote" at bounding box center [1123, 250] width 147 height 91
click at [1123, 232] on div "clignote" at bounding box center [1123, 250] width 147 height 91
click at [976, 78] on strong "Colonnes" at bounding box center [984, 73] width 46 height 13
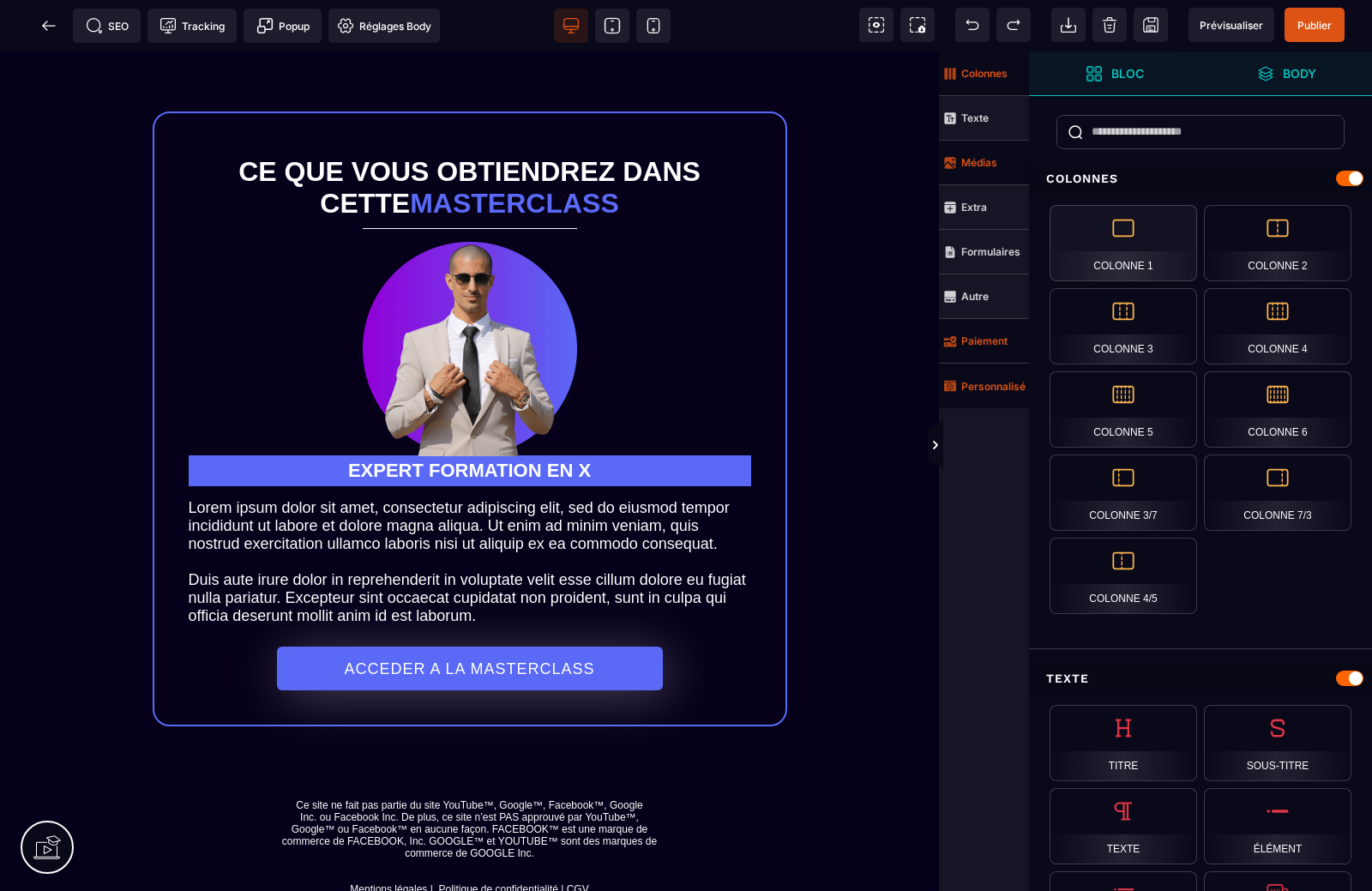
click at [1113, 251] on div "Colonne 1" at bounding box center [1123, 243] width 147 height 77
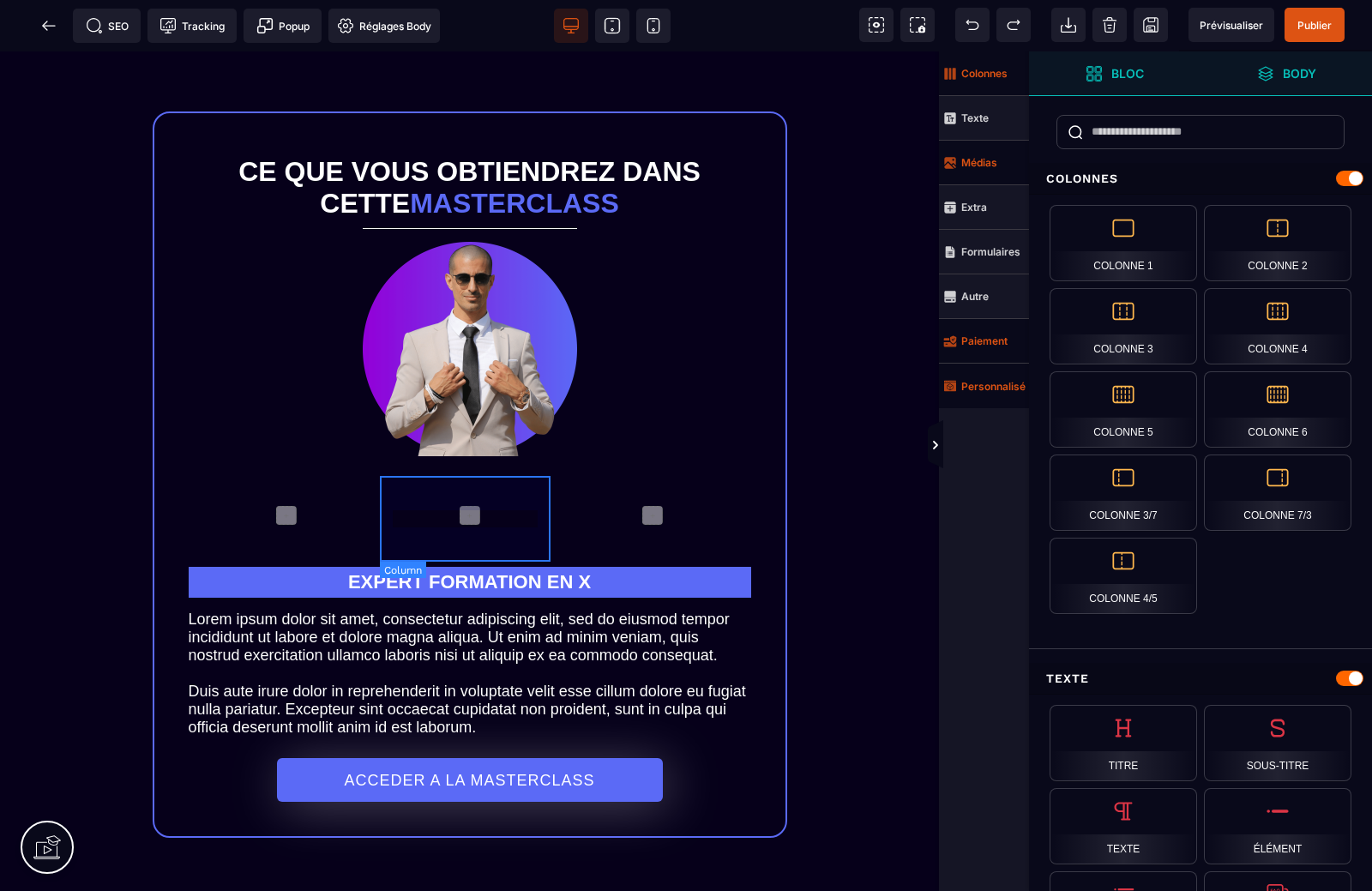
click at [459, 520] on div "+" at bounding box center [469, 515] width 21 height 19
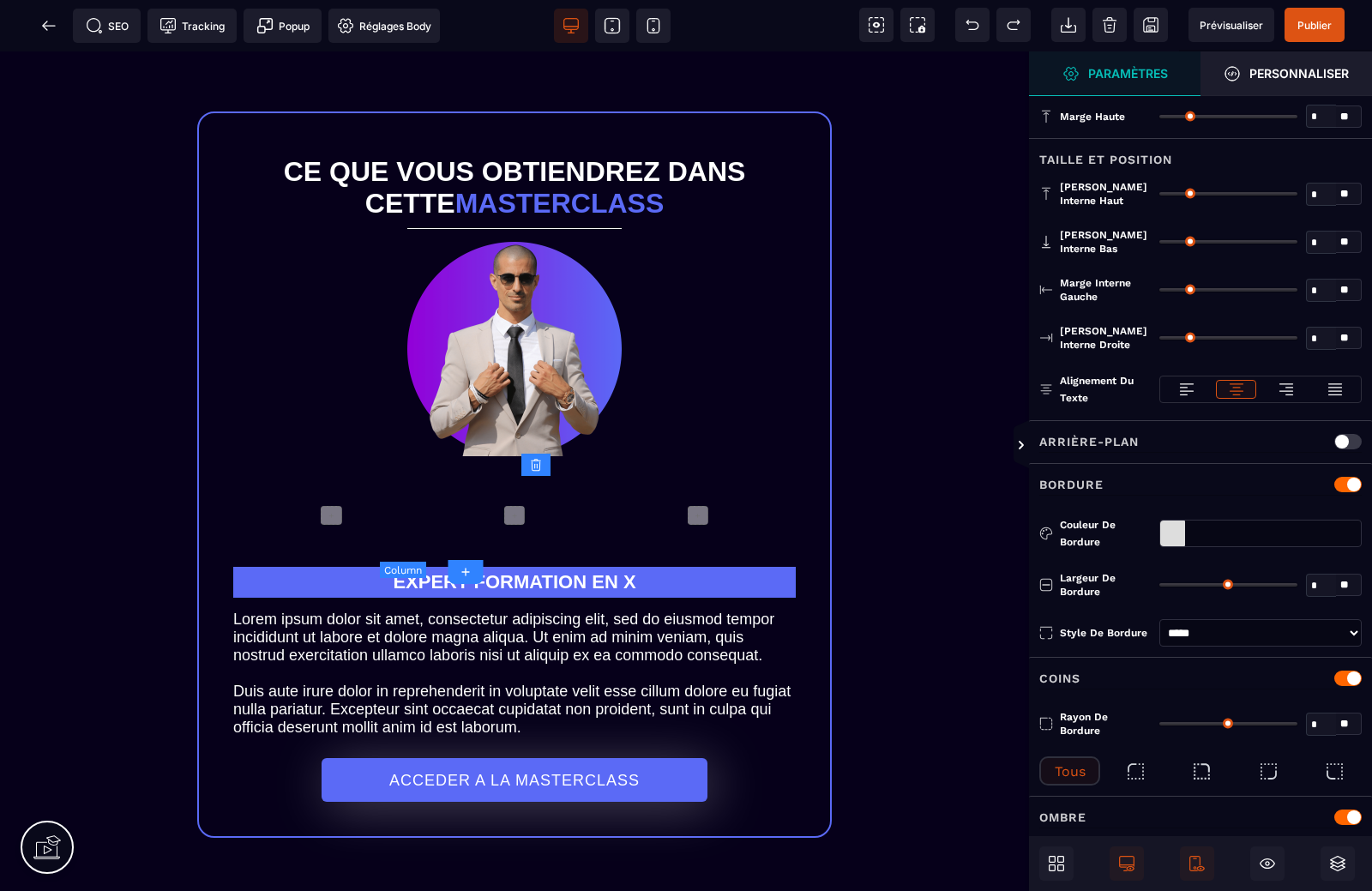
click at [459, 520] on div "+" at bounding box center [515, 515] width 171 height 85
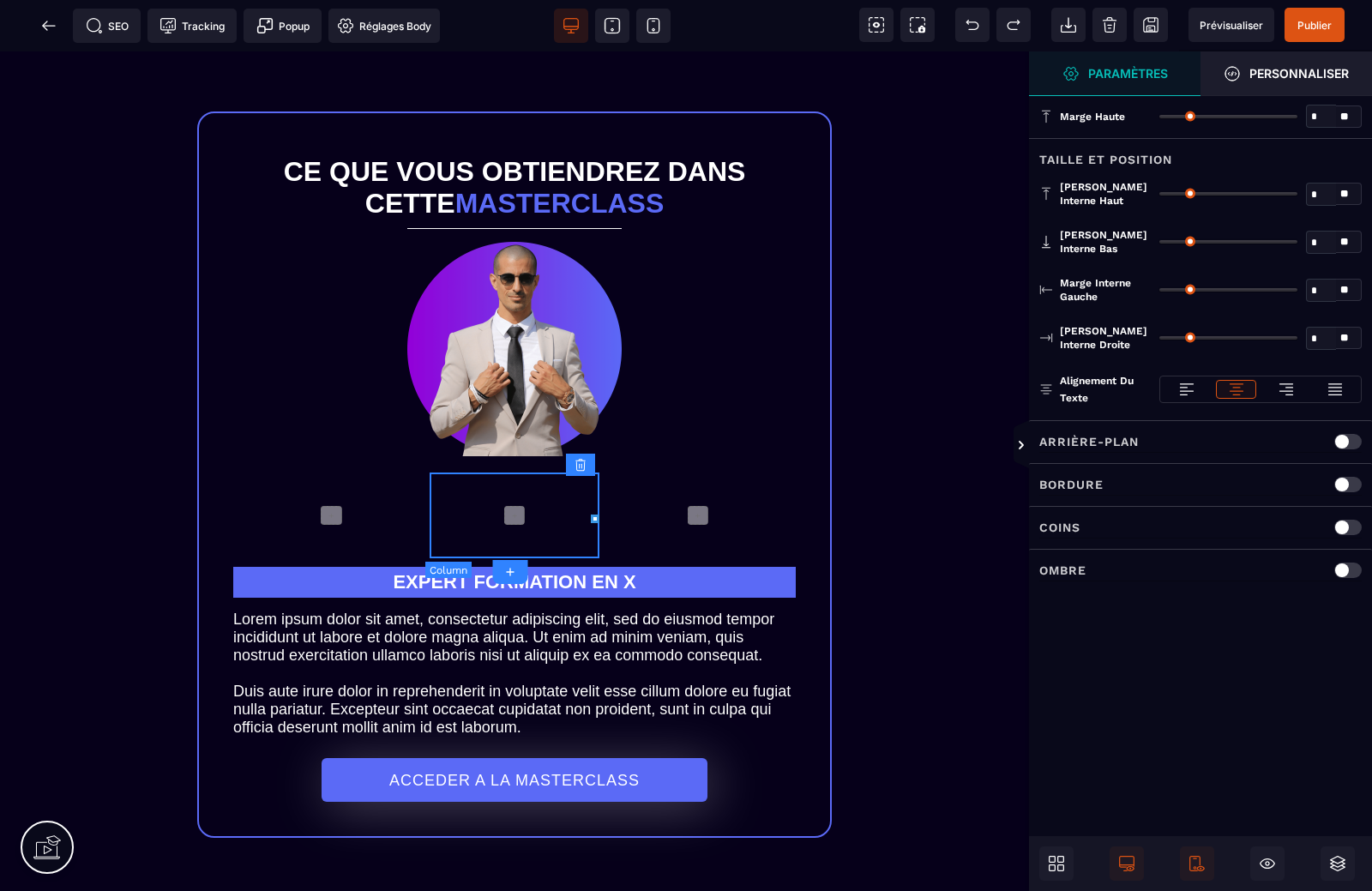
type input "*"
type input "**"
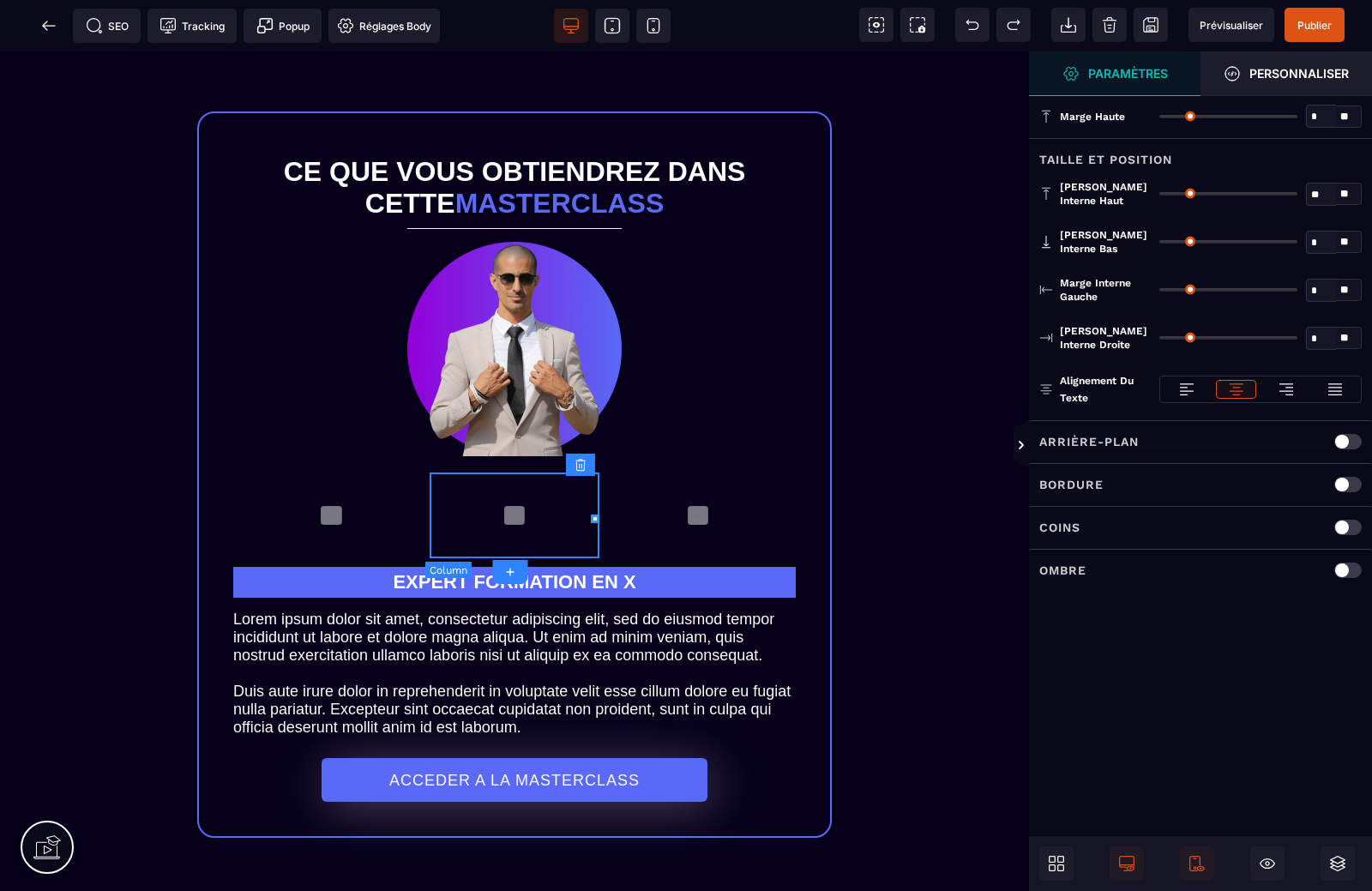
type input "**"
click at [31, 12] on div "SEO Tracking Popup Réglages Body" at bounding box center [226, 25] width 443 height 34
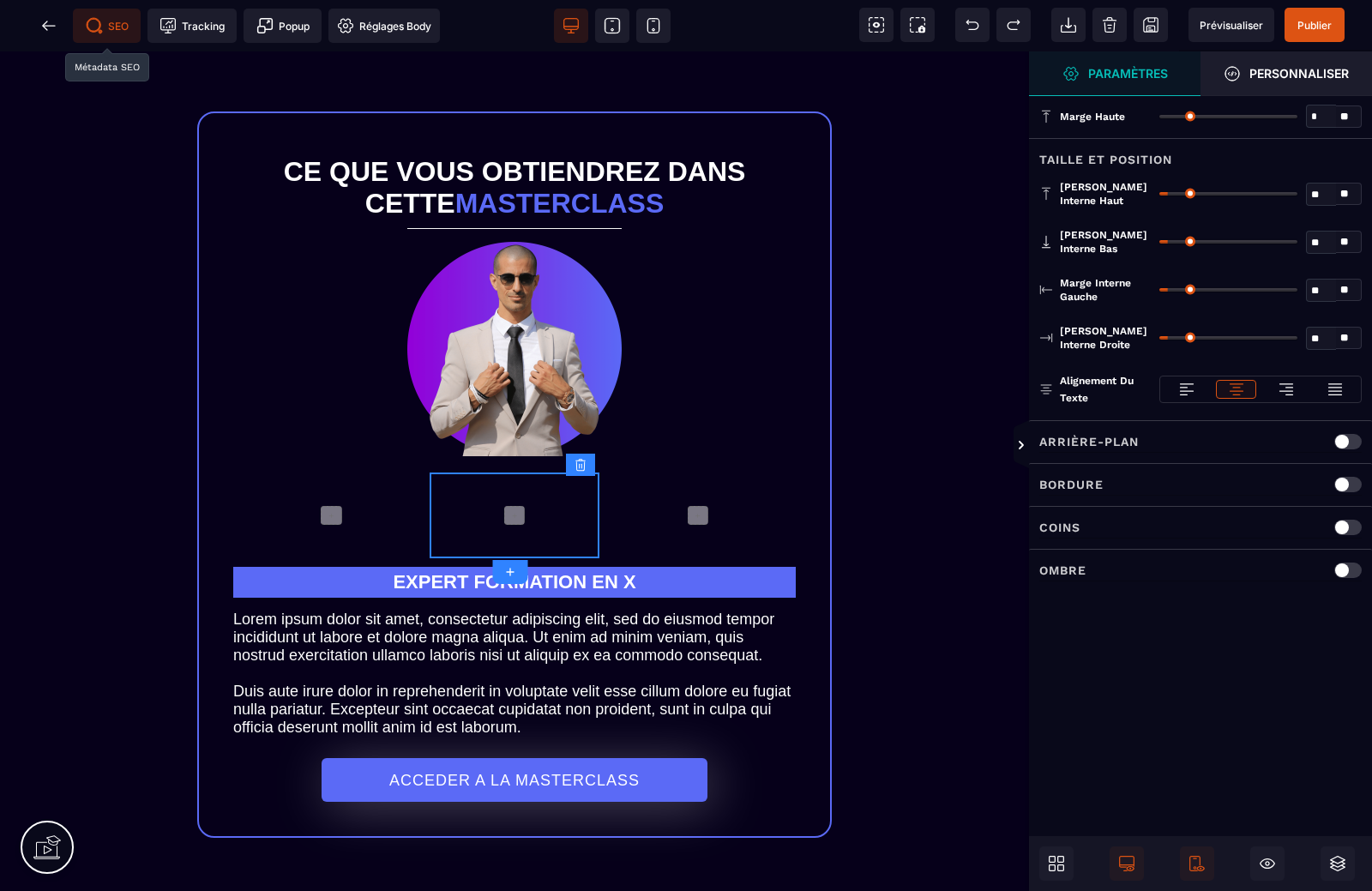
click at [93, 24] on icon at bounding box center [94, 26] width 17 height 17
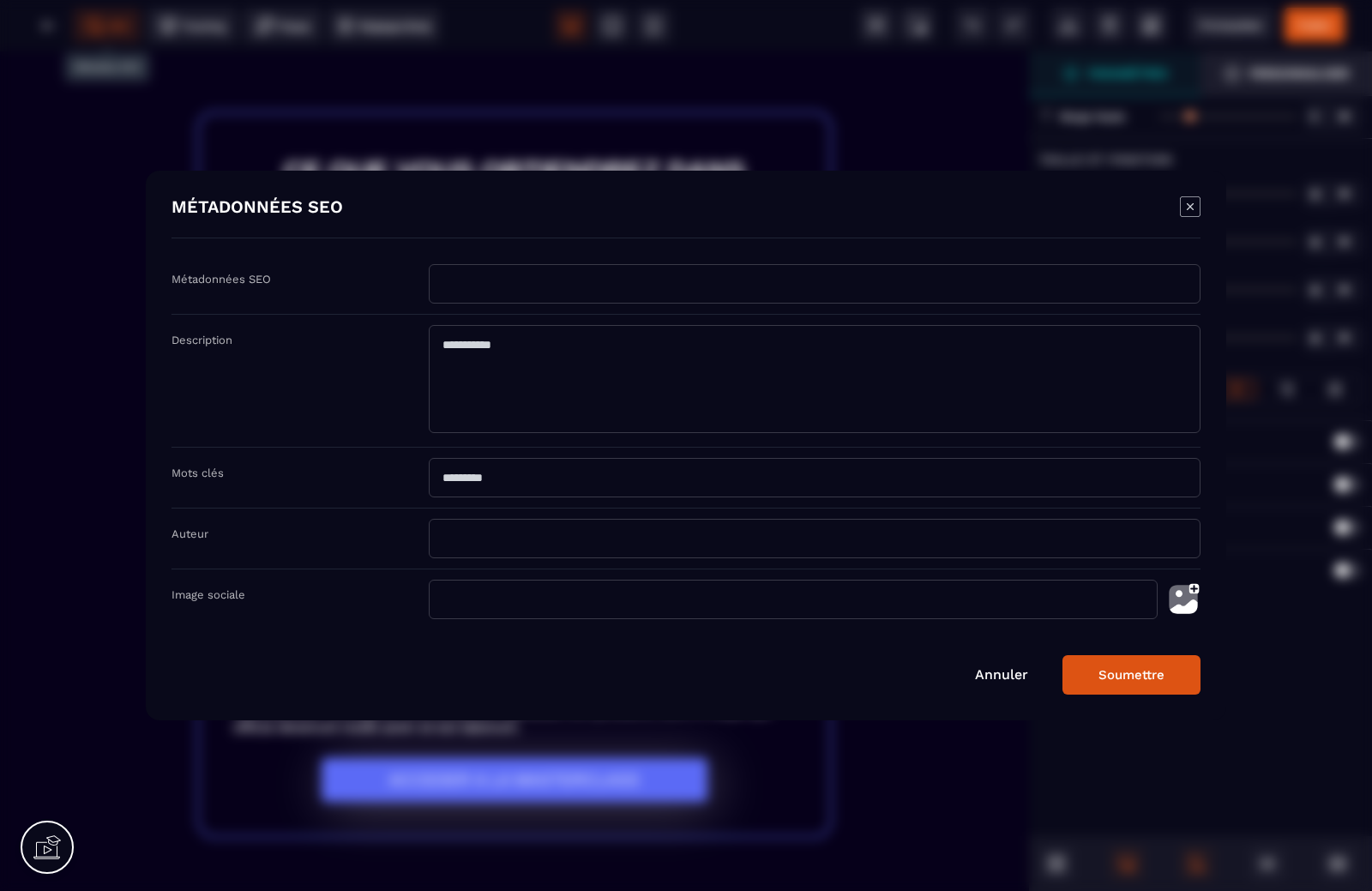
click at [1189, 201] on icon "Modal window" at bounding box center [1191, 207] width 21 height 21
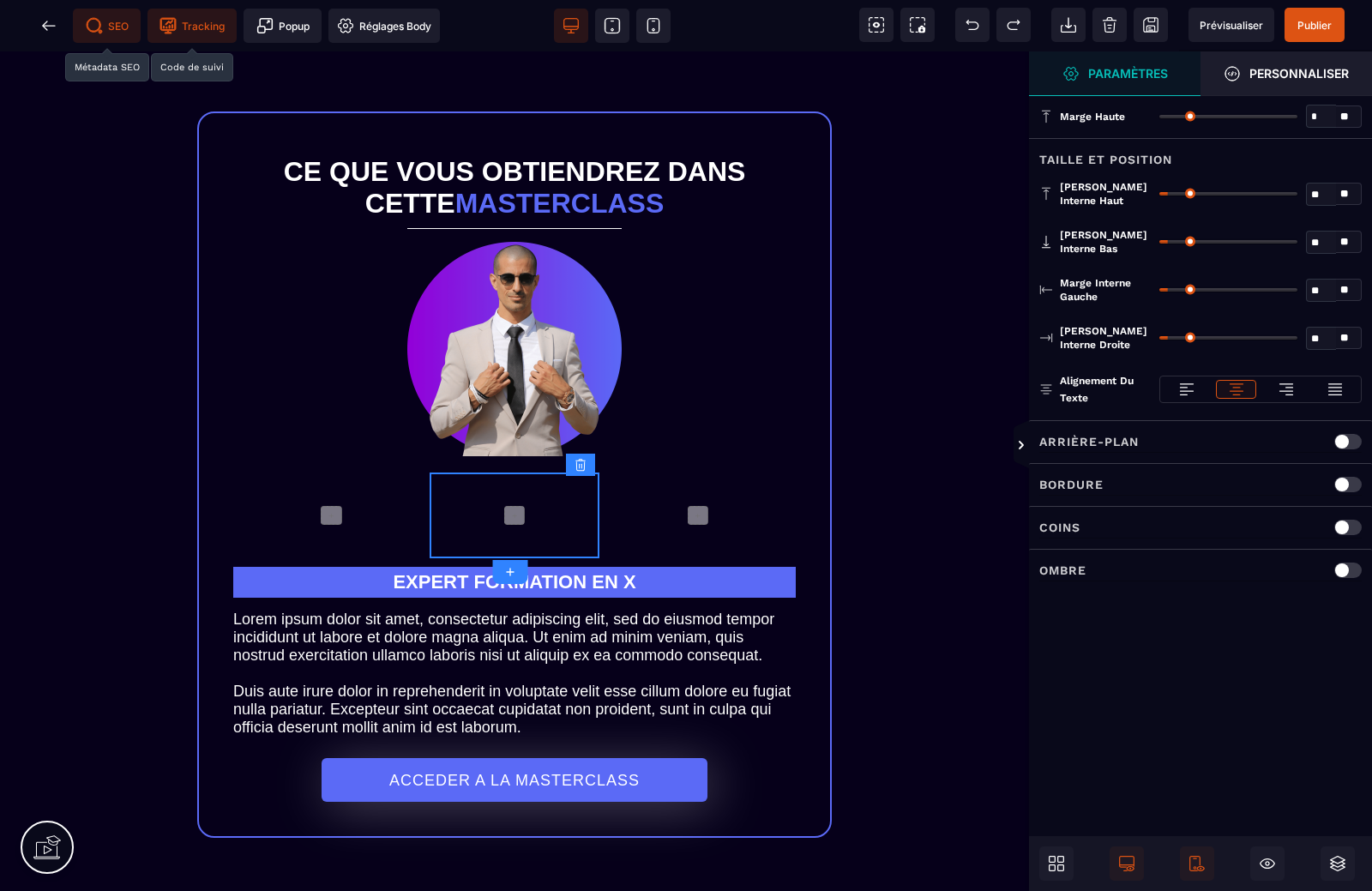
click at [190, 24] on span "Tracking" at bounding box center [192, 26] width 65 height 17
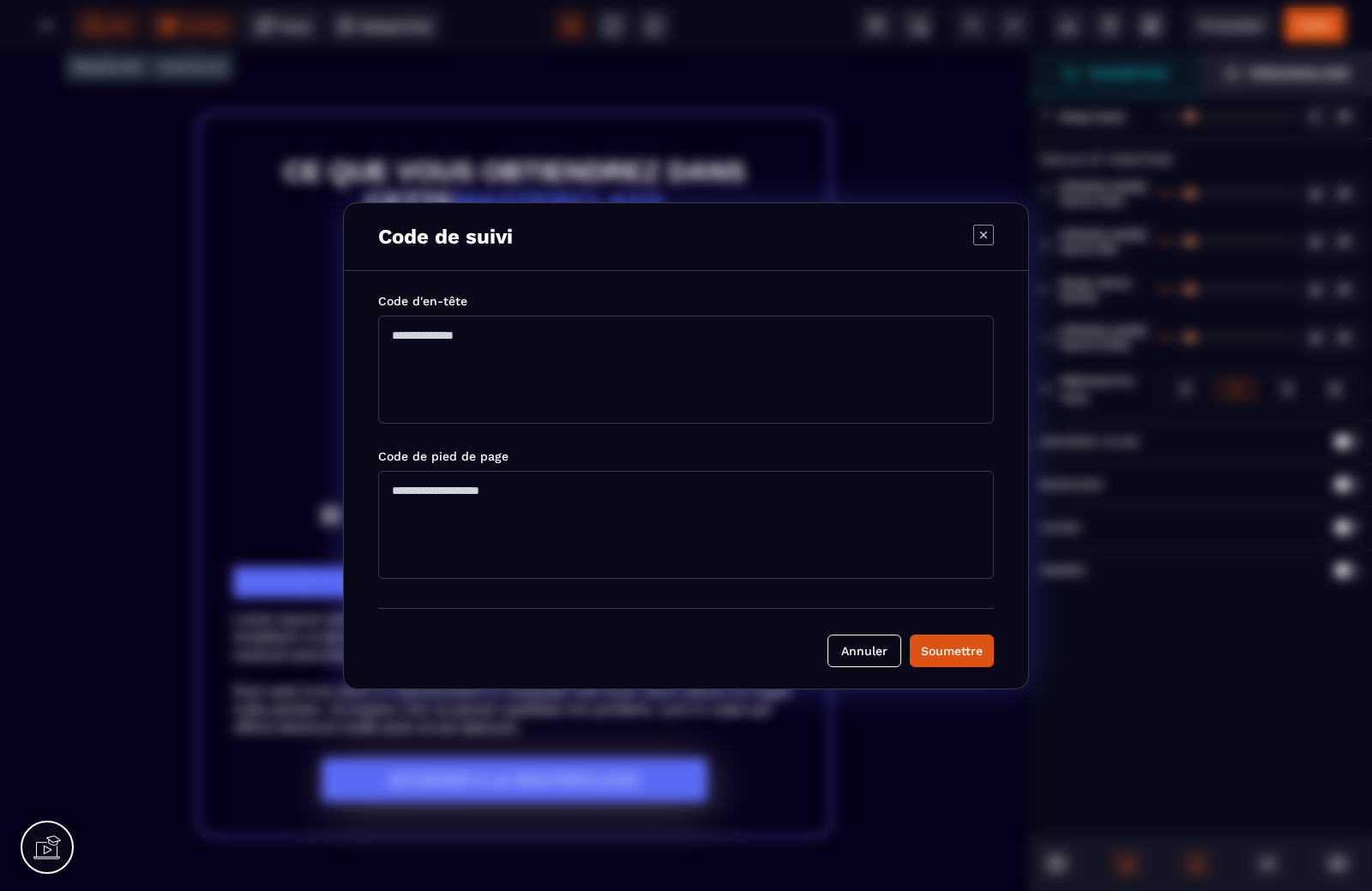
click at [978, 237] on icon "Modal window" at bounding box center [983, 235] width 21 height 21
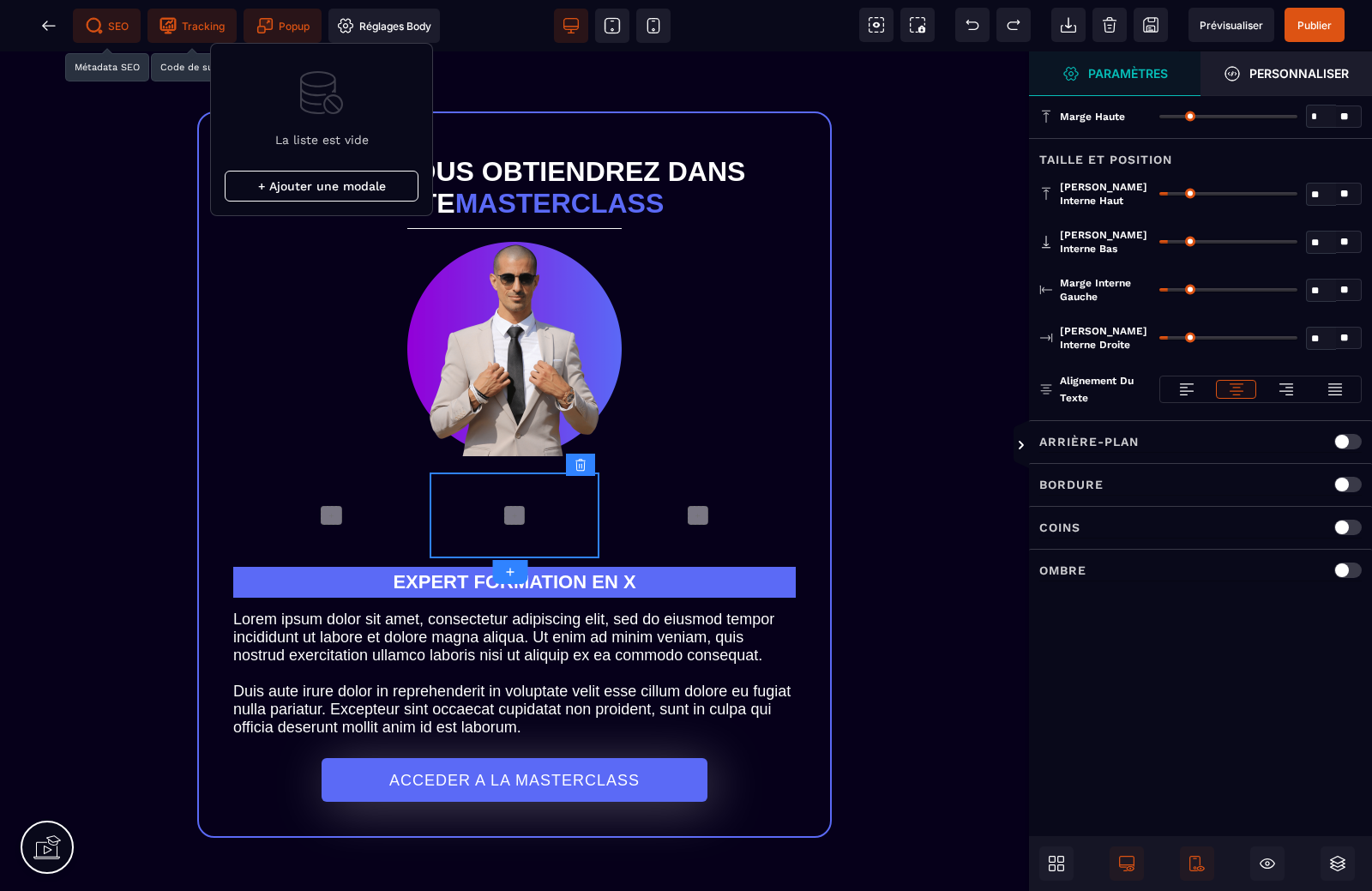
click at [279, 19] on span "Popup" at bounding box center [282, 26] width 53 height 17
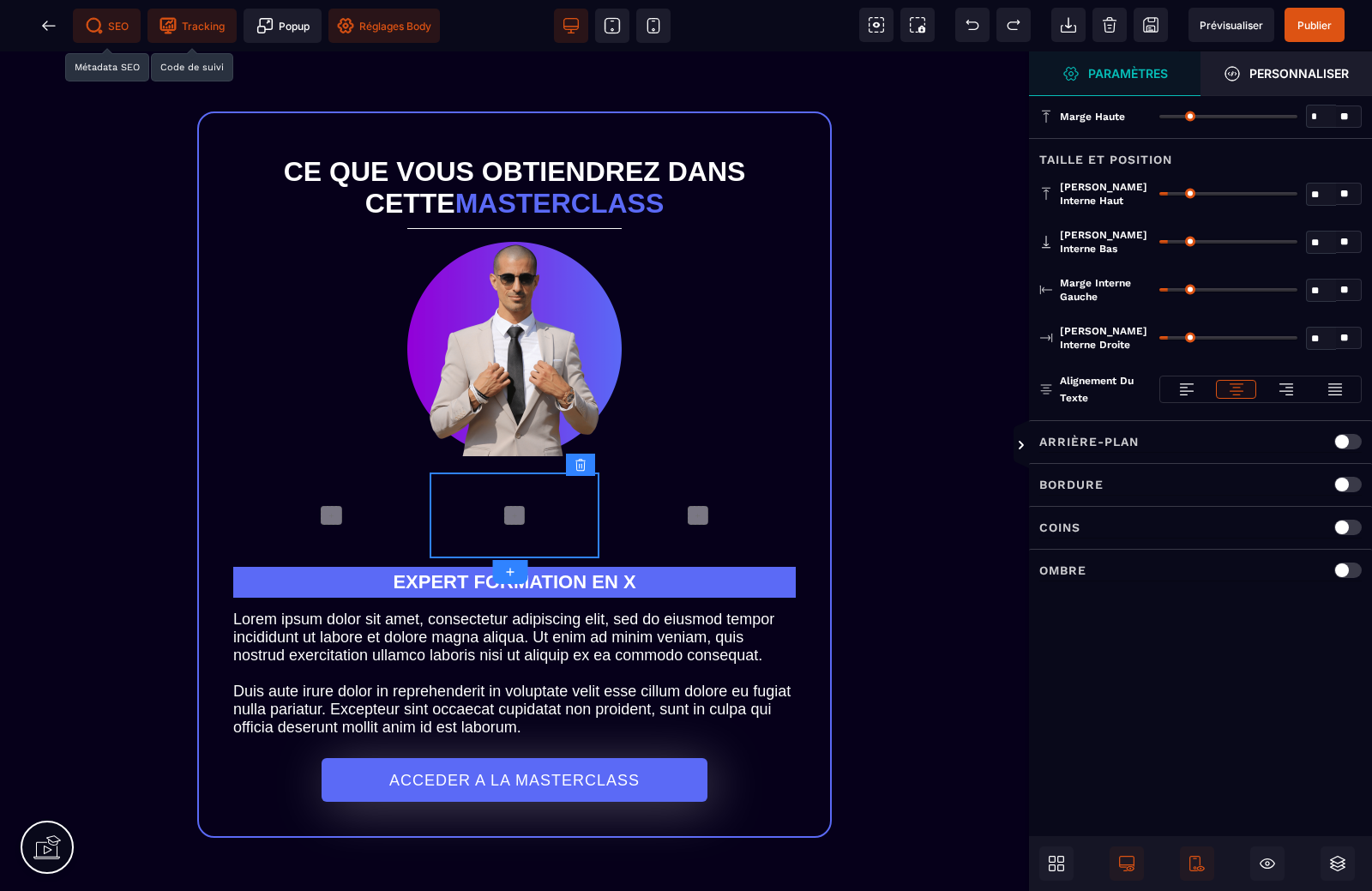
click at [373, 22] on span "Réglages Body" at bounding box center [384, 26] width 94 height 17
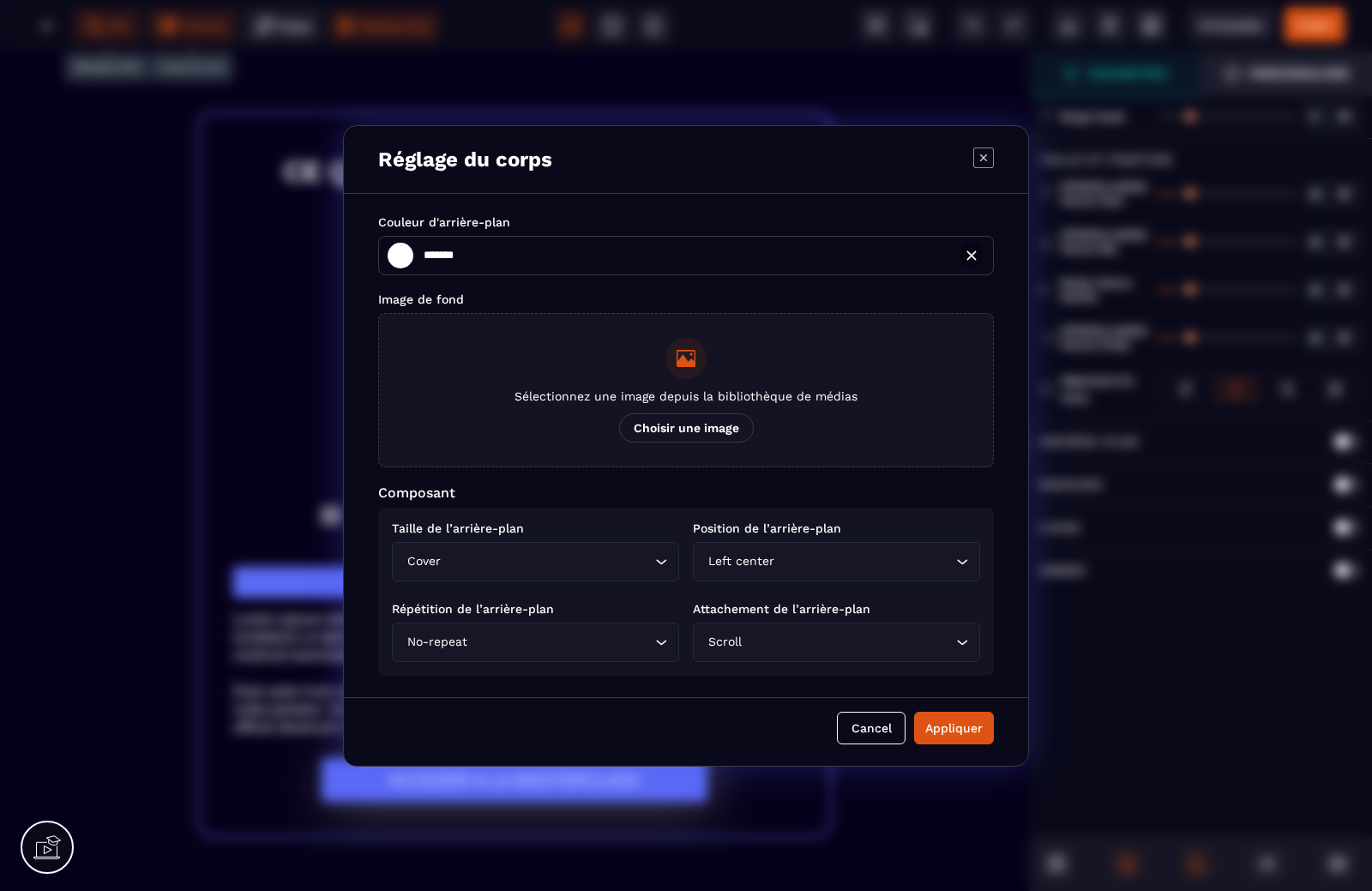
click at [655, 416] on span "Choisir une image" at bounding box center [686, 427] width 134 height 29
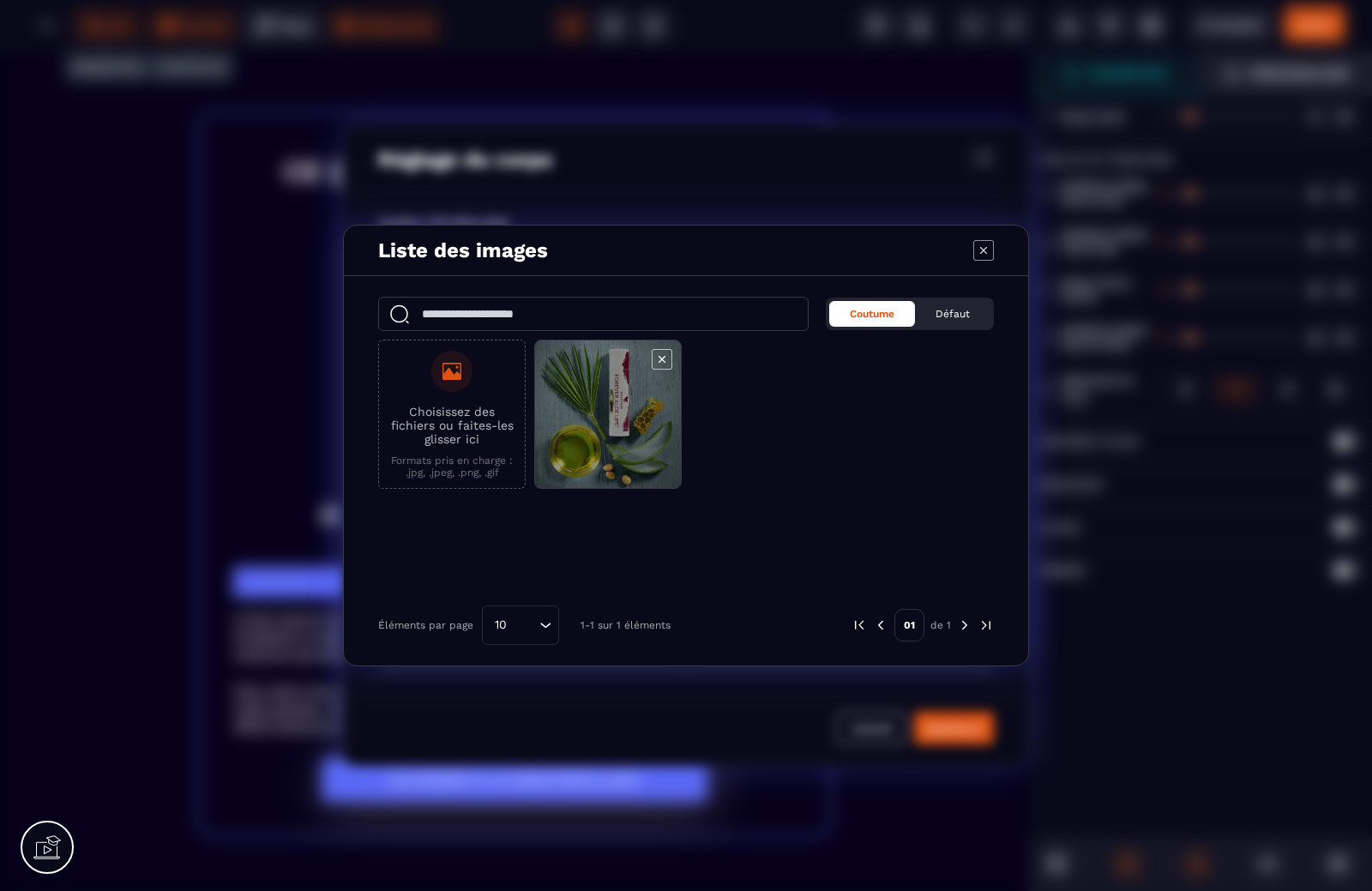
click at [634, 423] on span "Modal window" at bounding box center [608, 415] width 146 height 149
click at [659, 449] on span "Modal window" at bounding box center [608, 415] width 146 height 149
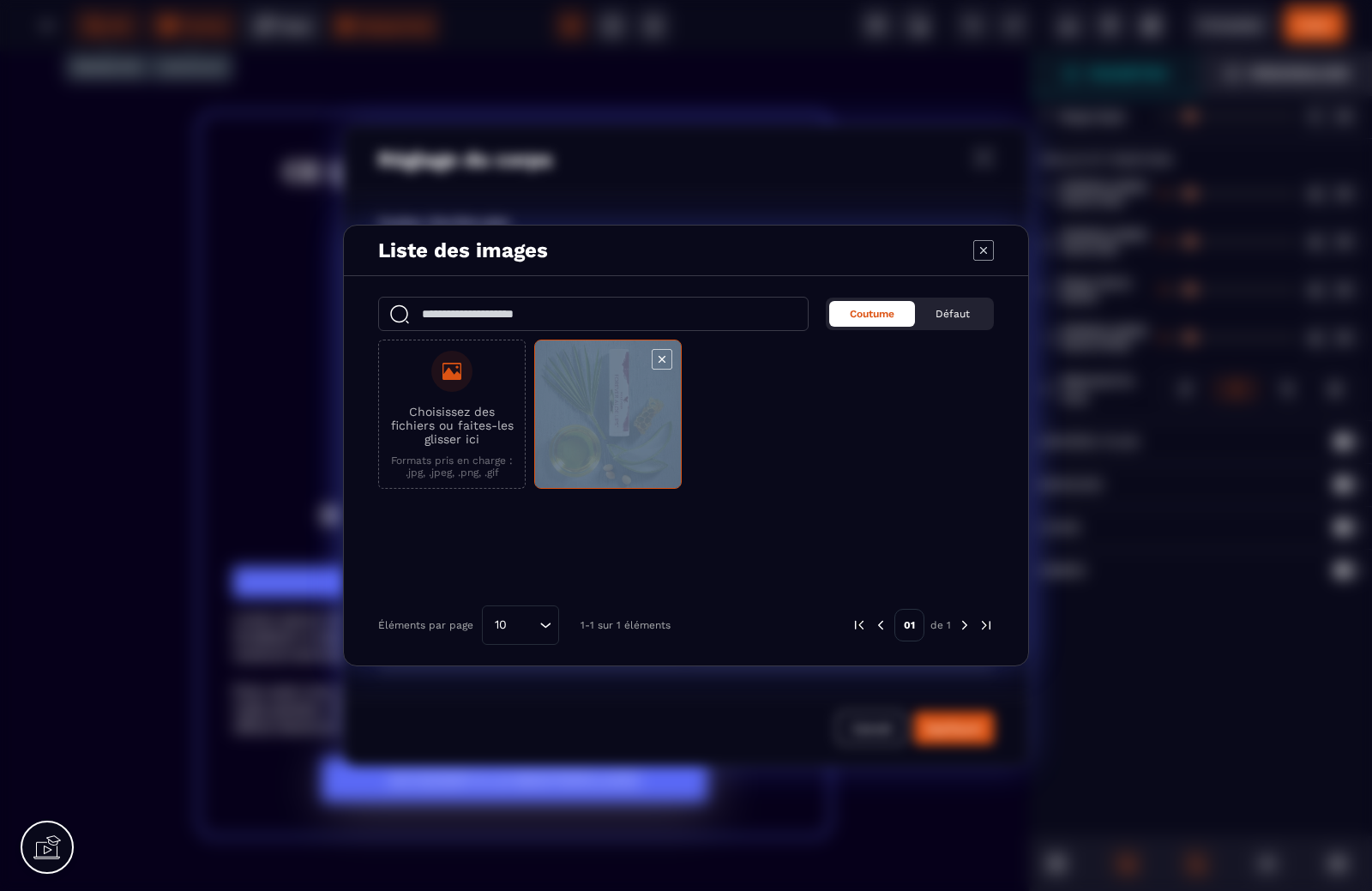
click at [659, 449] on span "Modal window" at bounding box center [608, 415] width 146 height 149
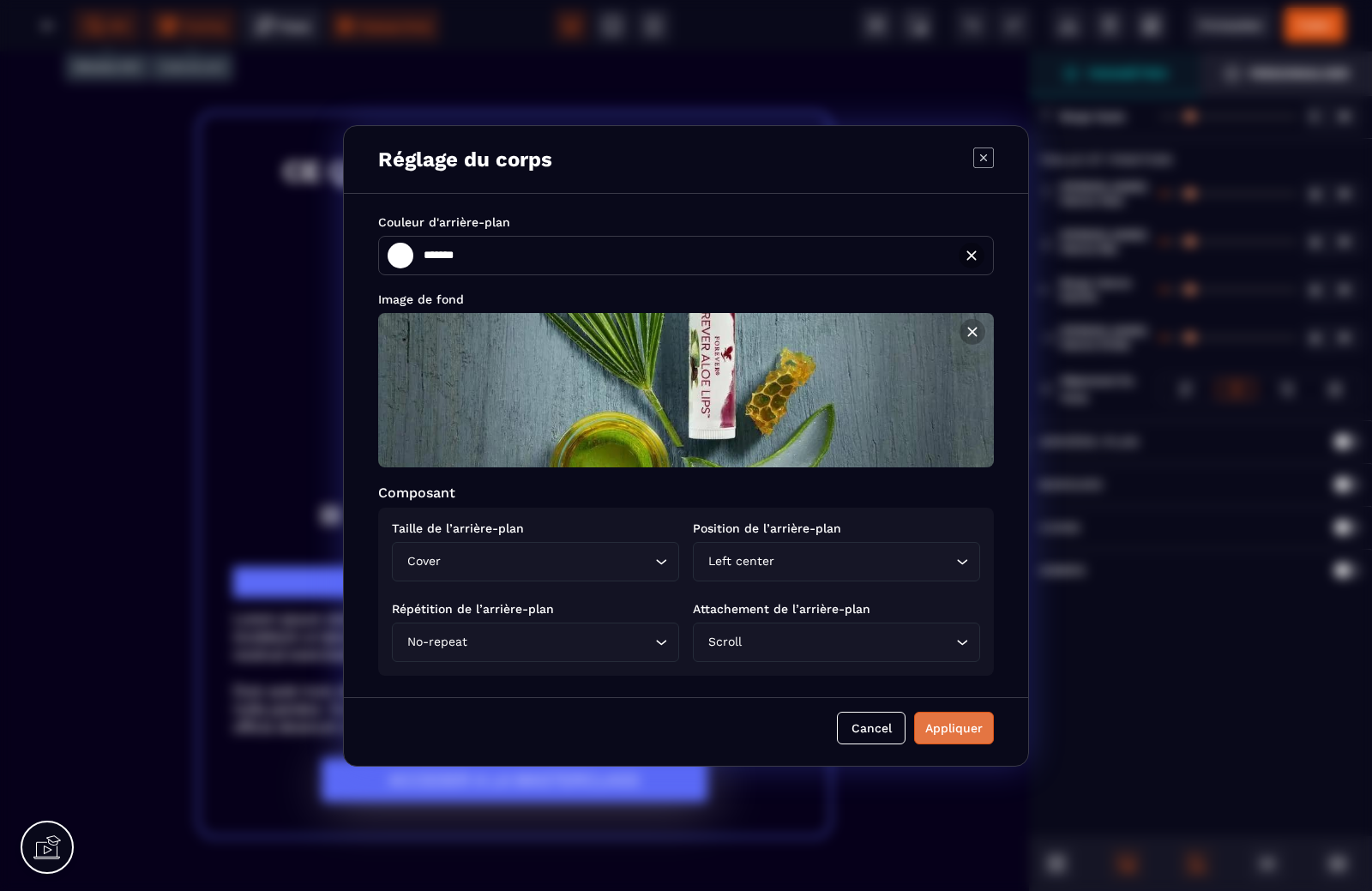
click at [941, 735] on div "Appliquer" at bounding box center [954, 728] width 58 height 17
type input "*******"
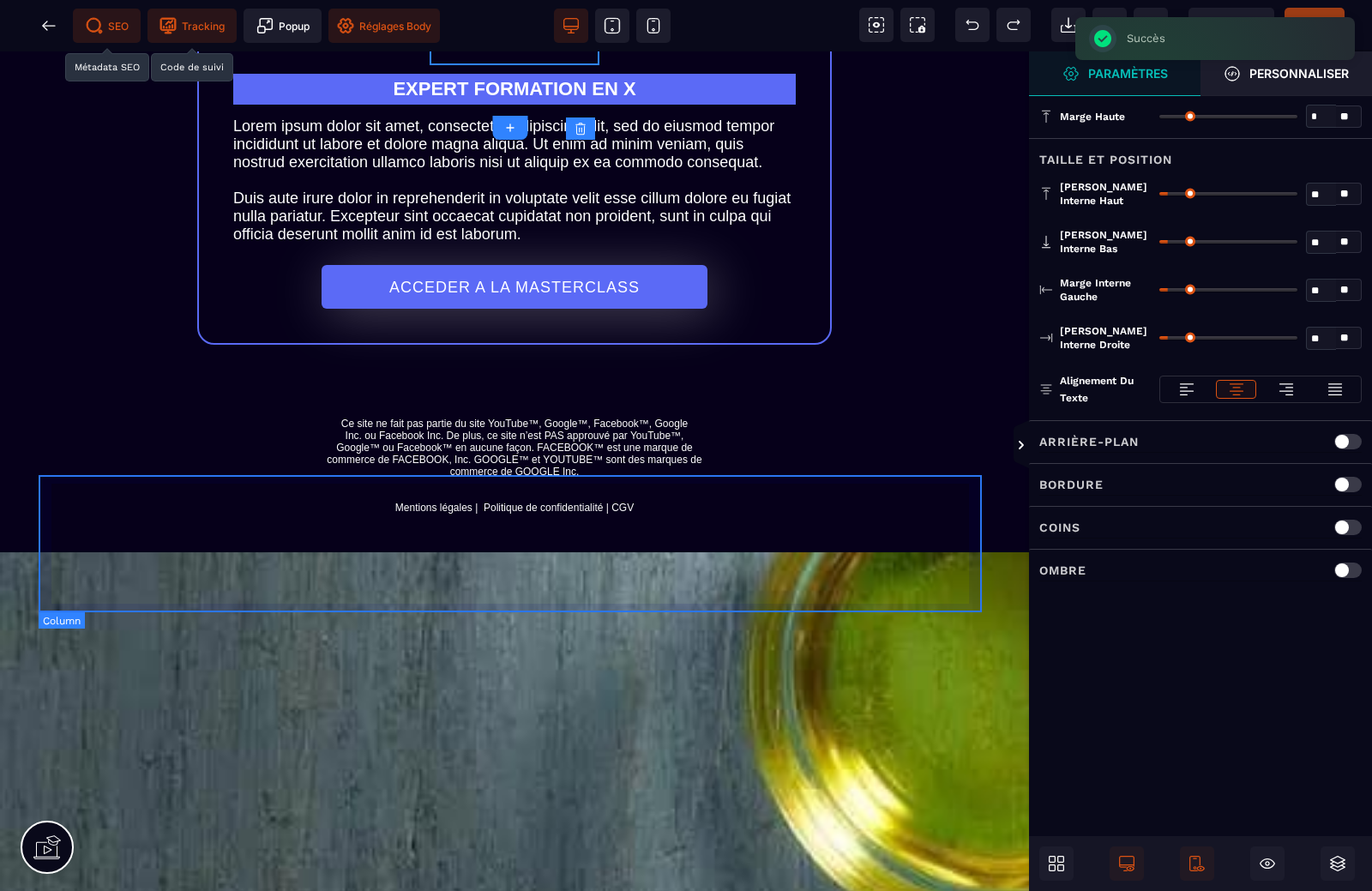
scroll to position [530, 0]
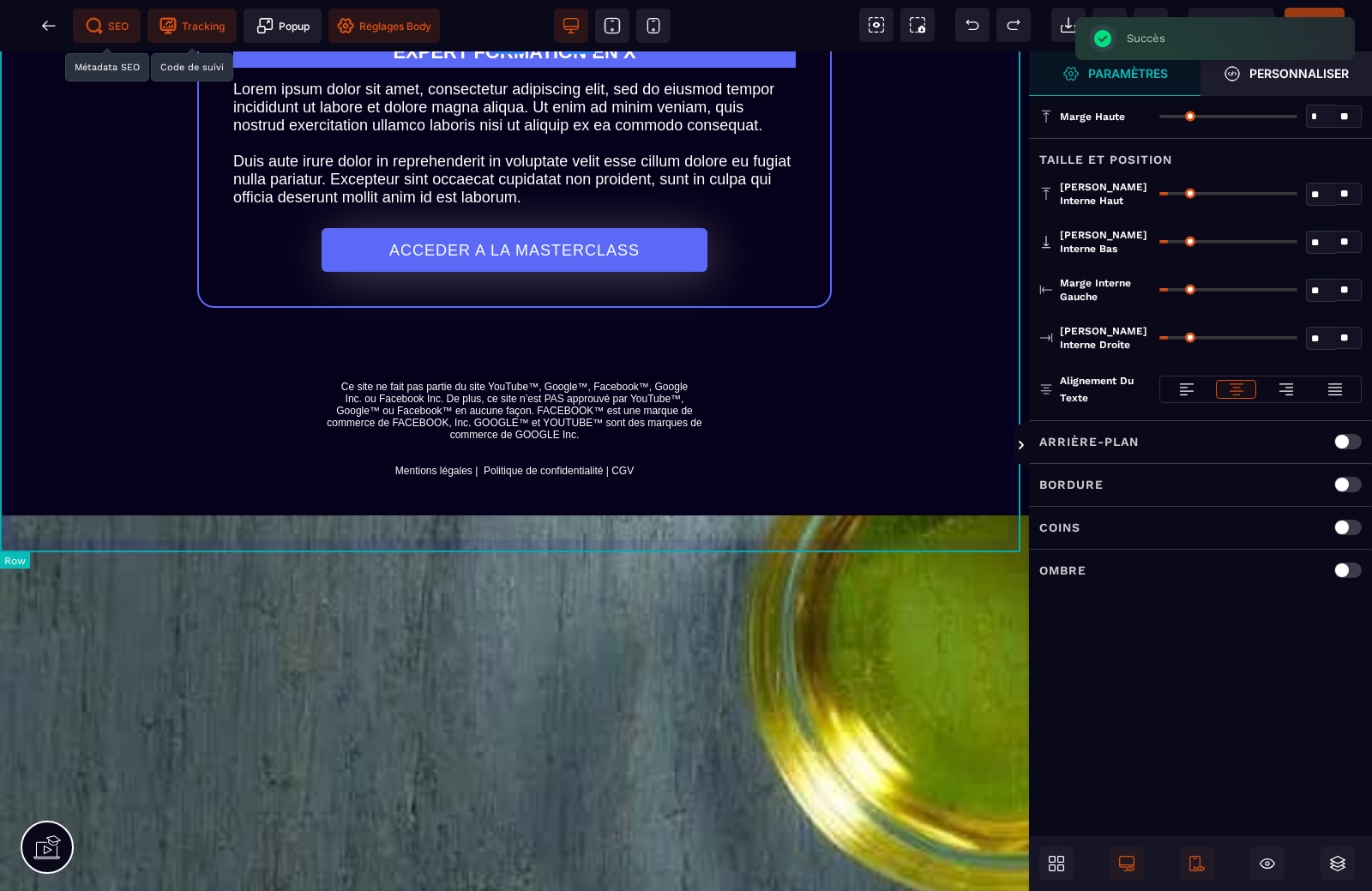
click at [748, 515] on div "Ce que vous obtiendrez dans cette masterclass + + + EXPERT FORMATION EN X Lorem…" at bounding box center [514, 18] width 1029 height 994
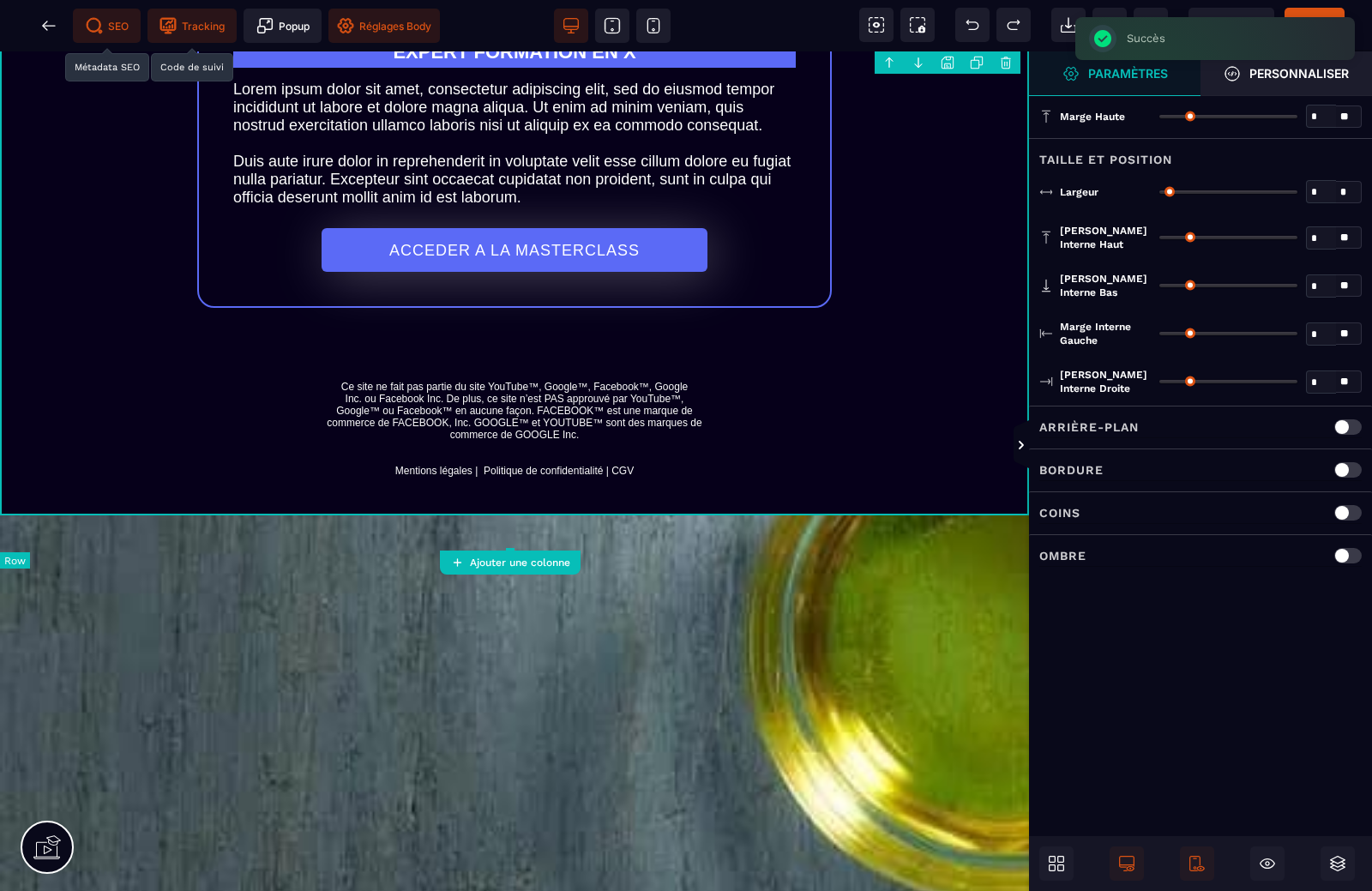
type input "*"
type input "****"
type input "**"
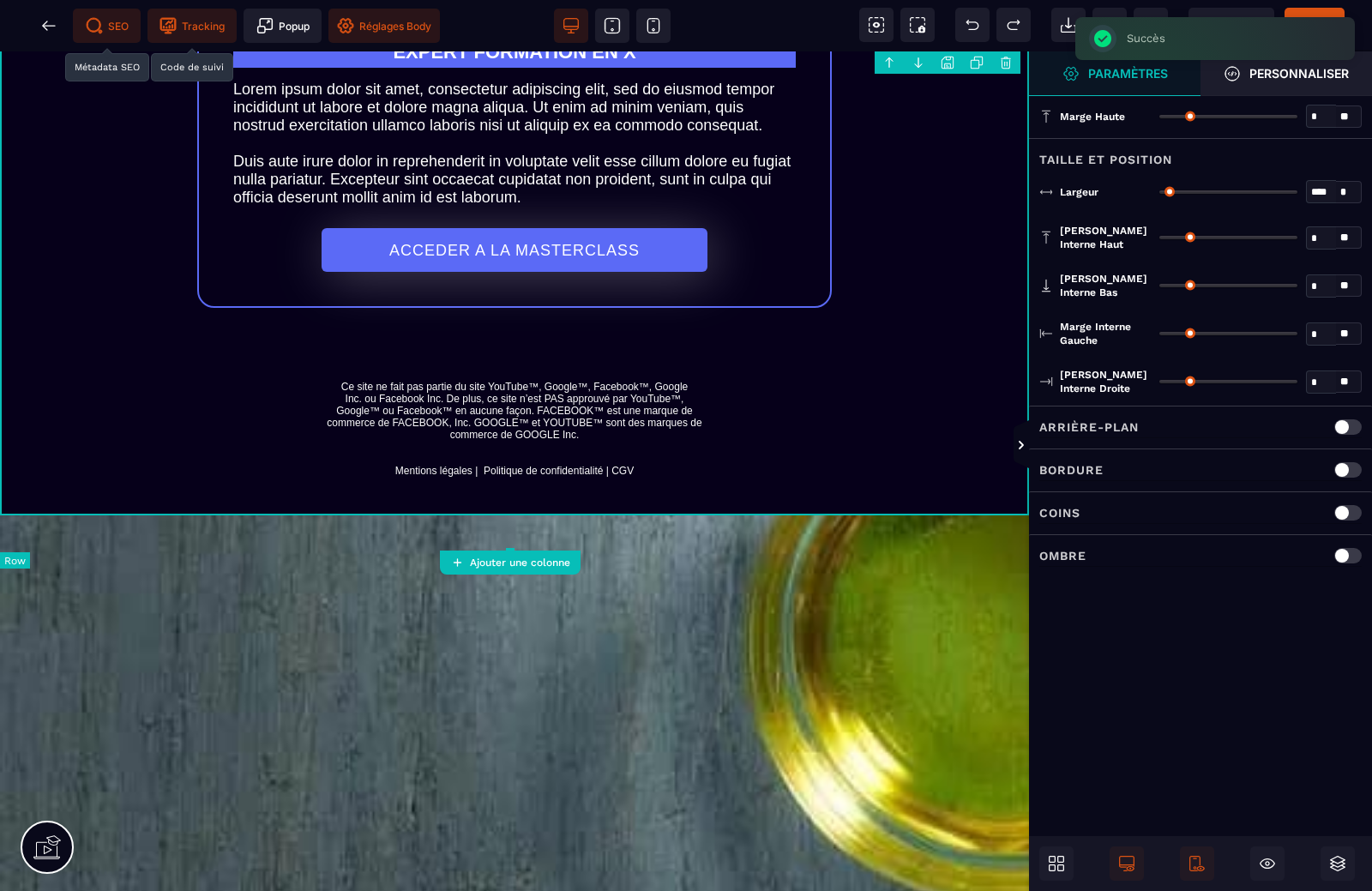
type input "**"
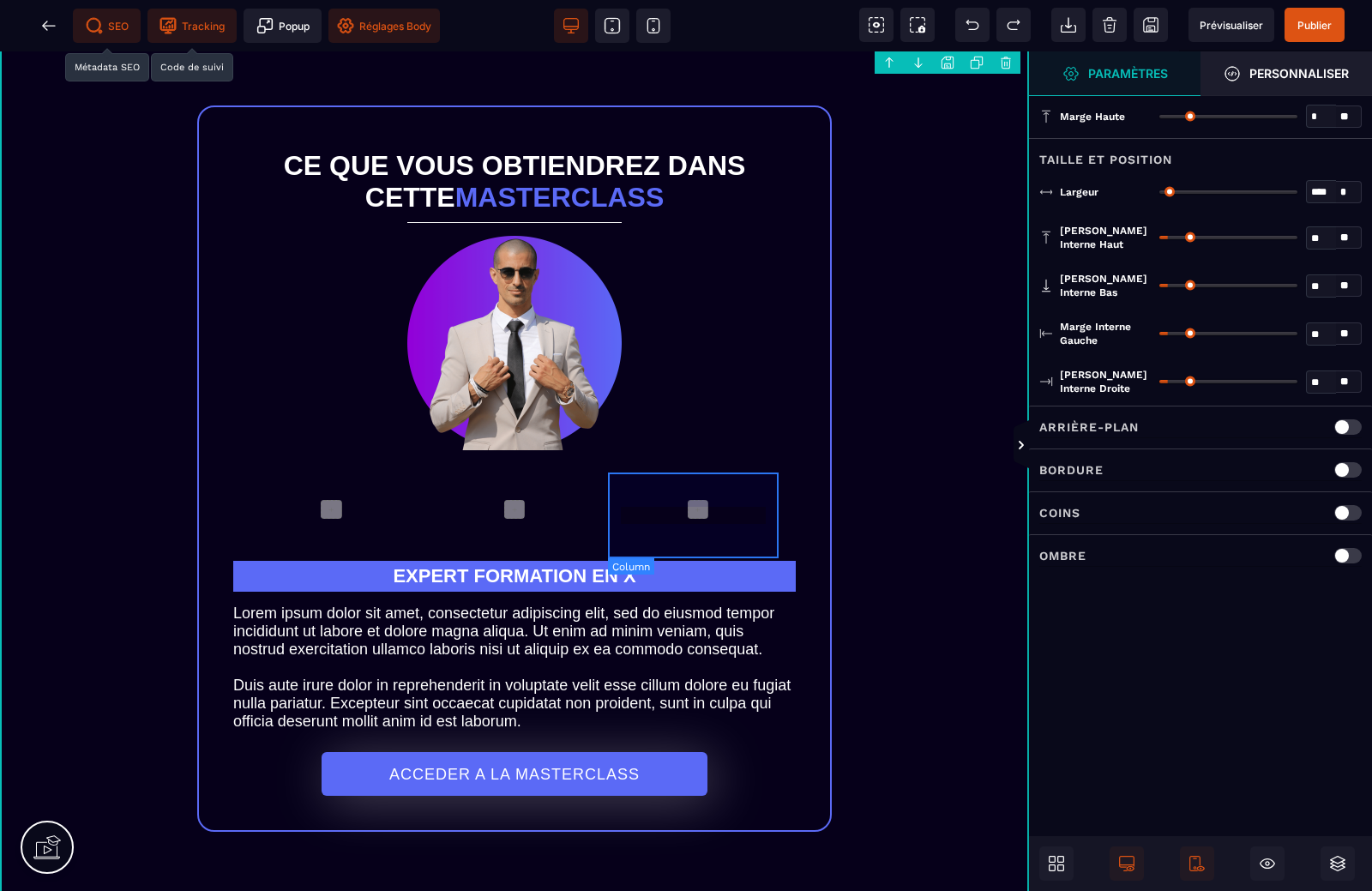
scroll to position [0, 0]
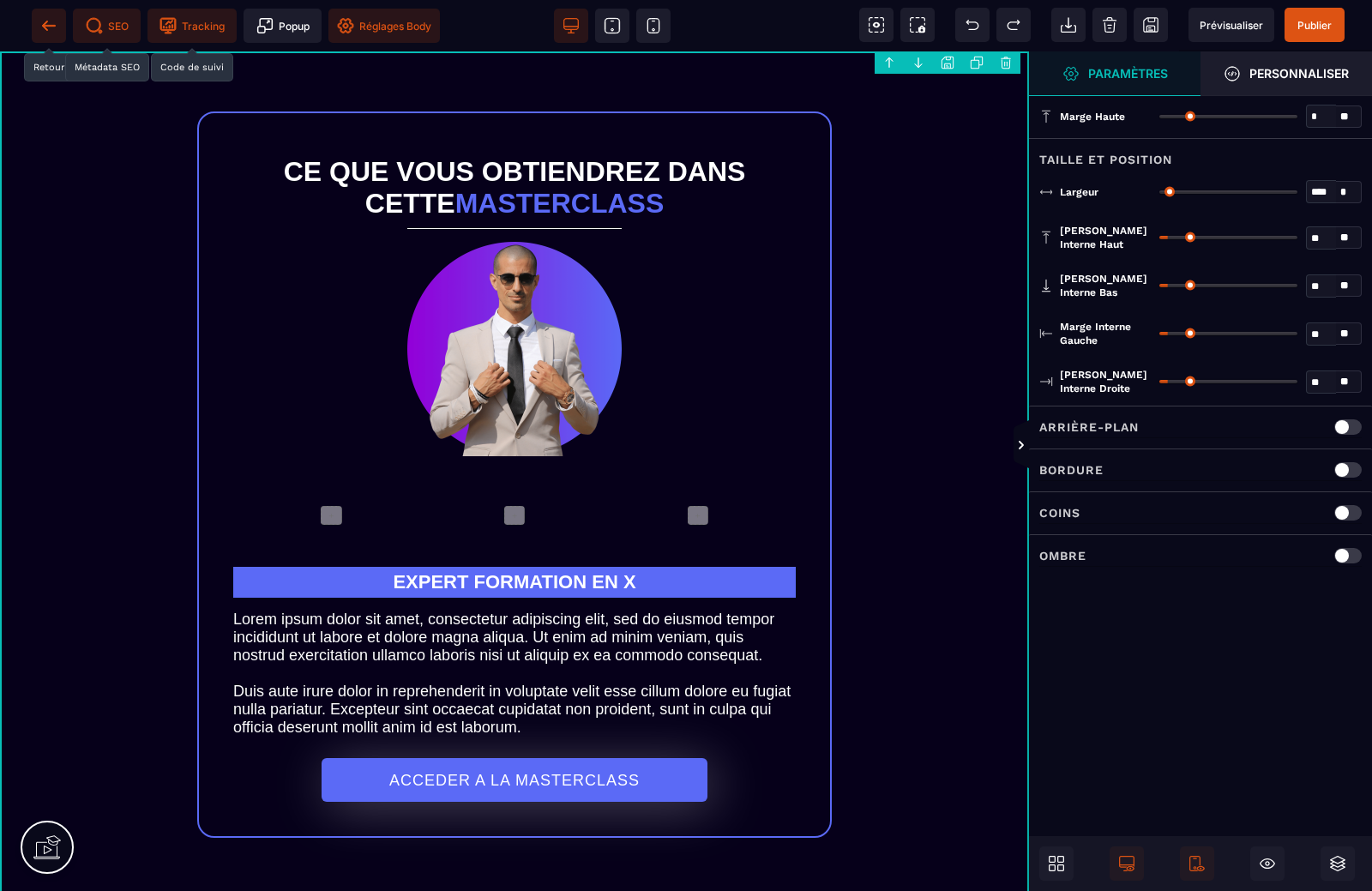
click at [52, 24] on icon at bounding box center [49, 26] width 17 height 17
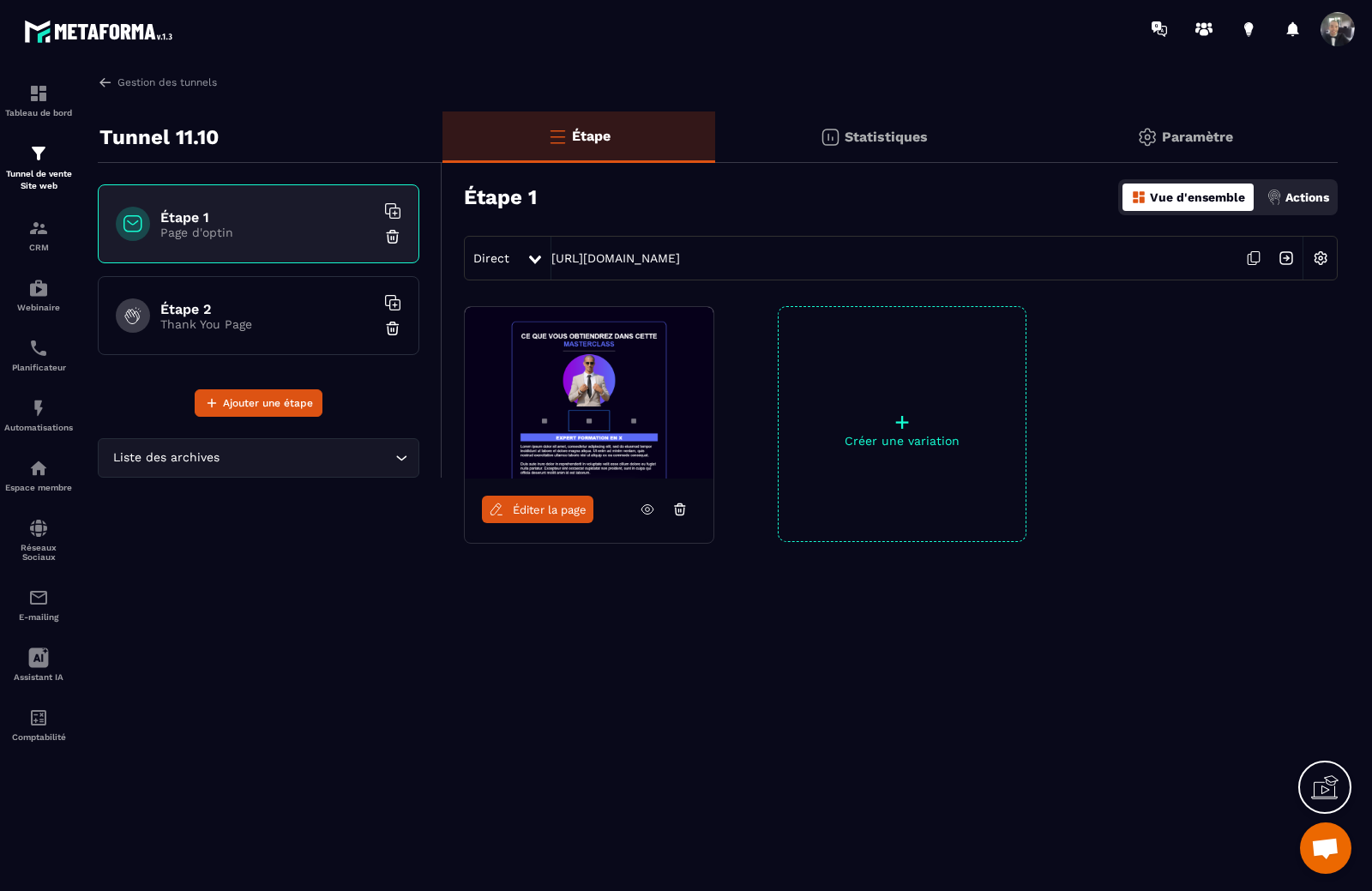
click at [907, 420] on p "+" at bounding box center [901, 422] width 247 height 24
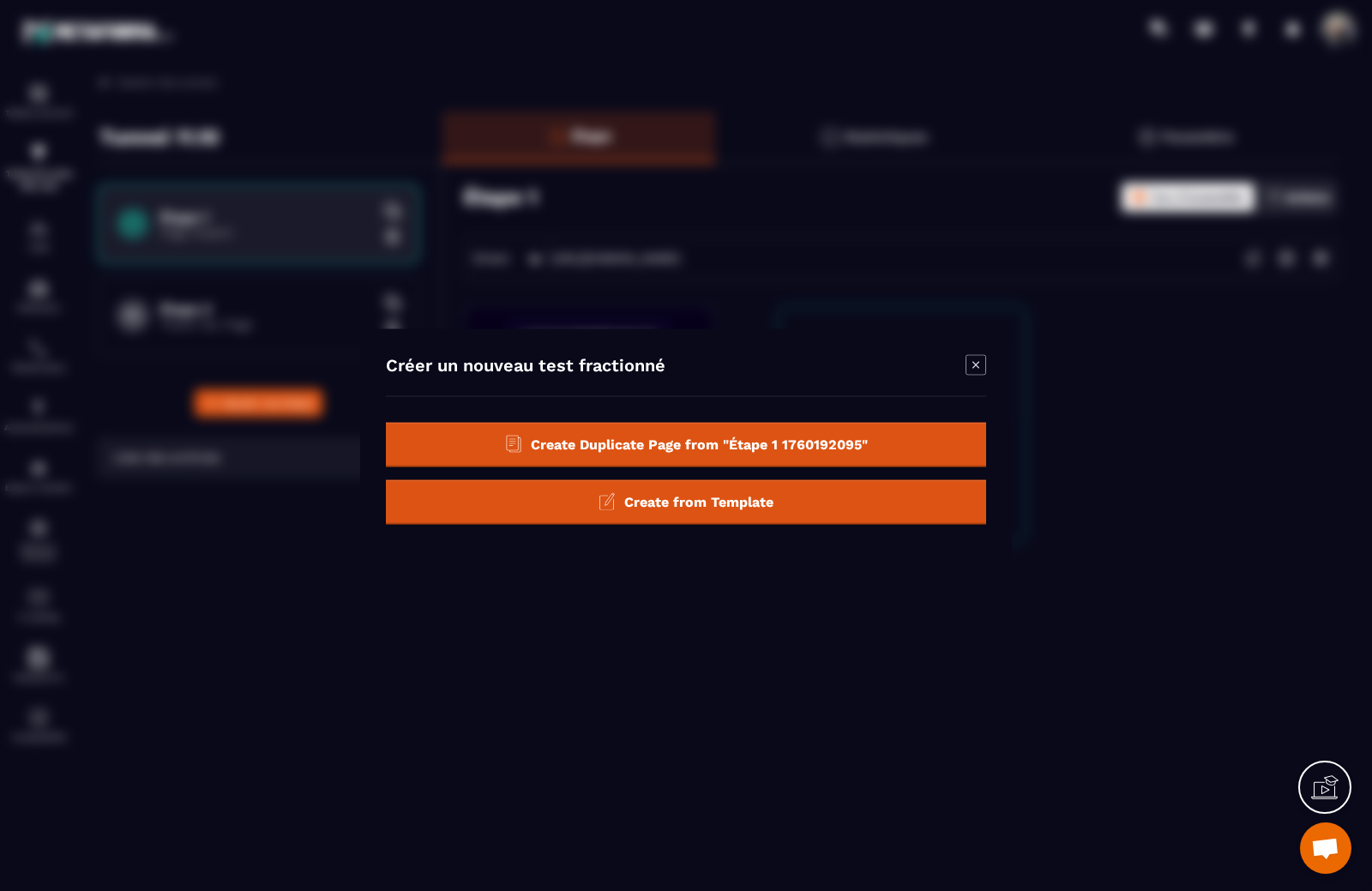
click at [700, 501] on span "Create from Template" at bounding box center [698, 501] width 149 height 17
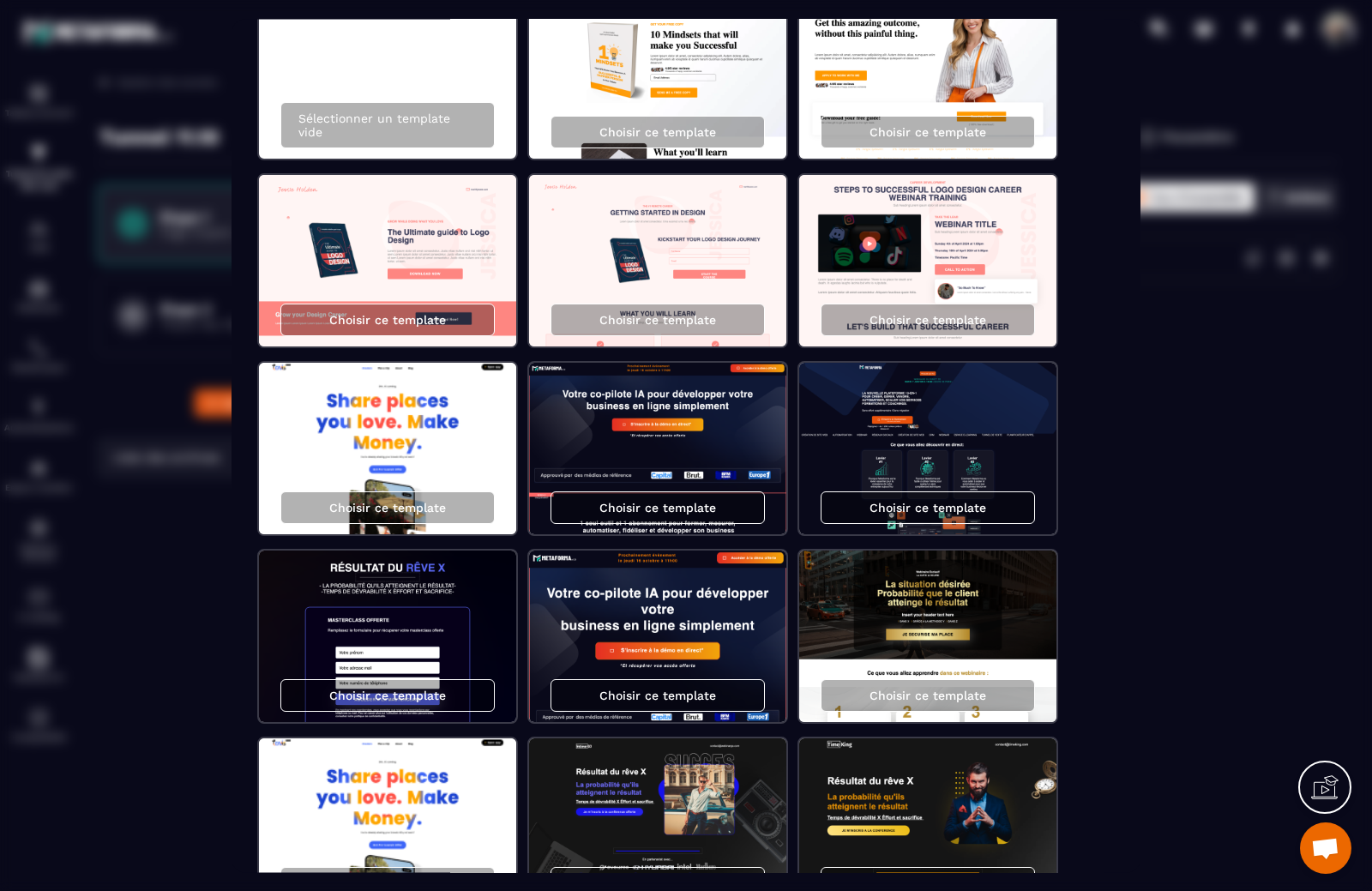
scroll to position [85, 0]
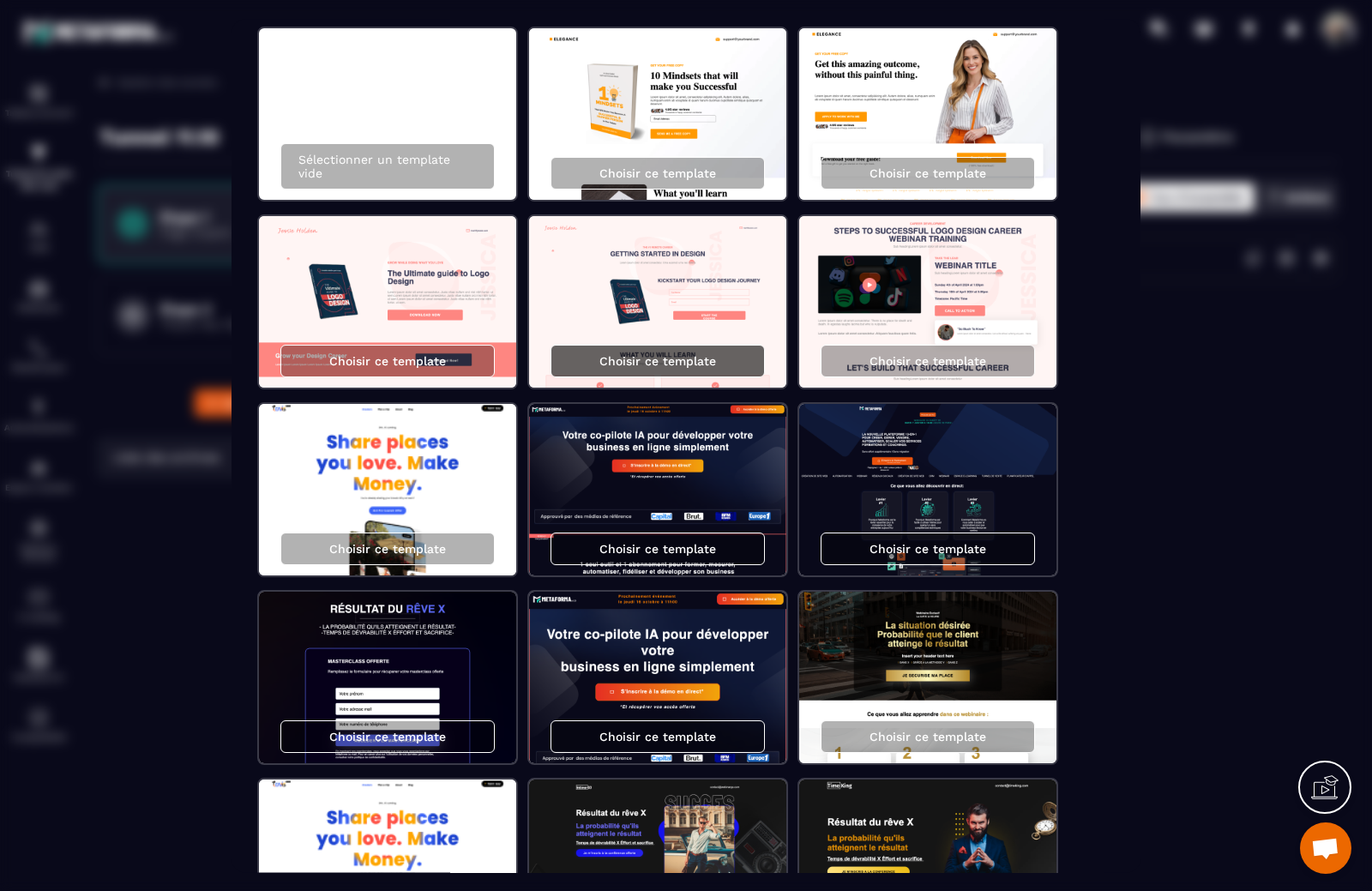
click at [681, 362] on p "Choisir ce template" at bounding box center [658, 361] width 117 height 14
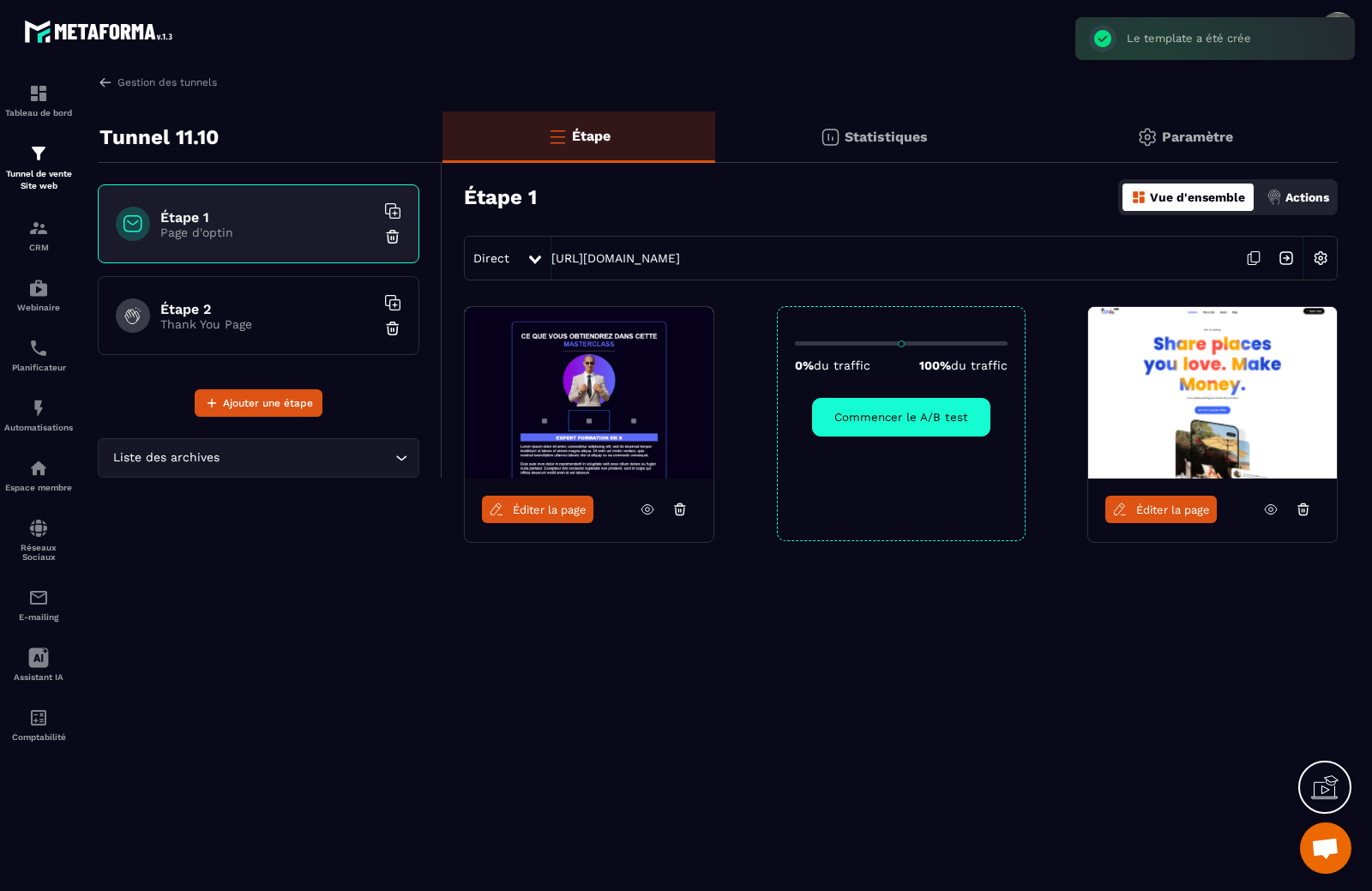
scroll to position [0, 0]
click at [1142, 510] on span "Éditer la page" at bounding box center [1172, 509] width 74 height 13
